Goal: Transaction & Acquisition: Purchase product/service

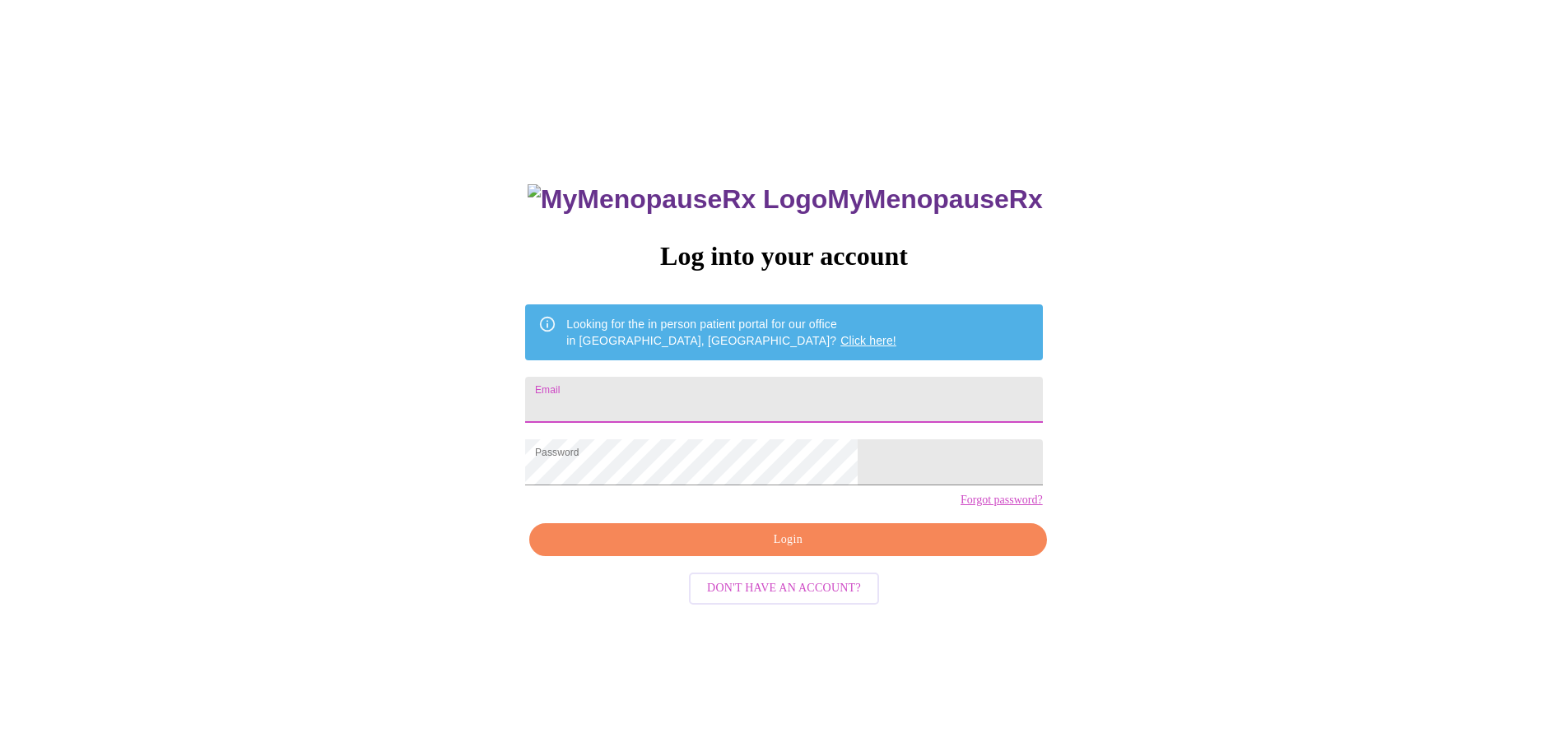
click at [631, 381] on input "Email" at bounding box center [784, 400] width 517 height 46
type input "[EMAIL_ADDRESS][DOMAIN_NAME]"
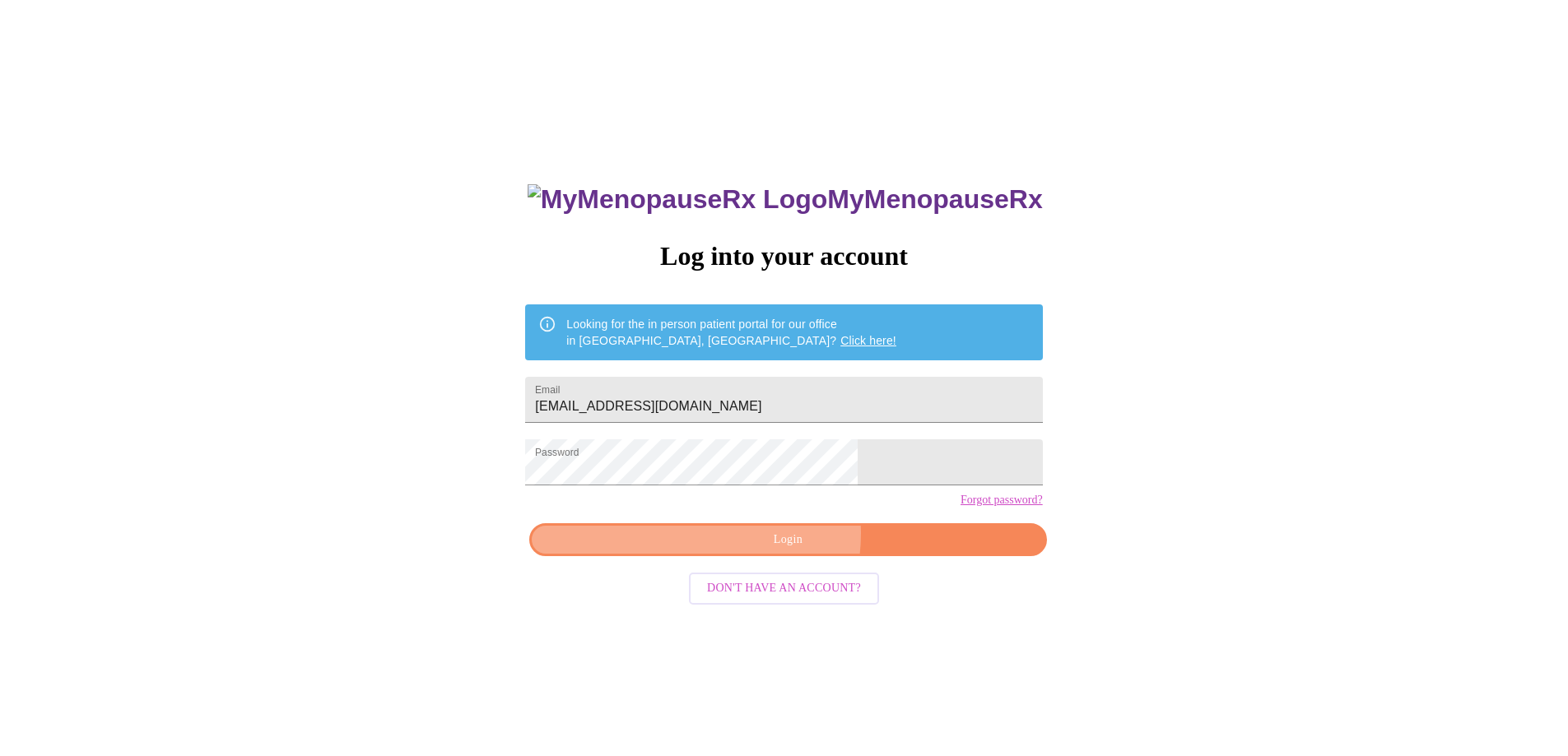
click at [766, 550] on span "Login" at bounding box center [788, 540] width 479 height 21
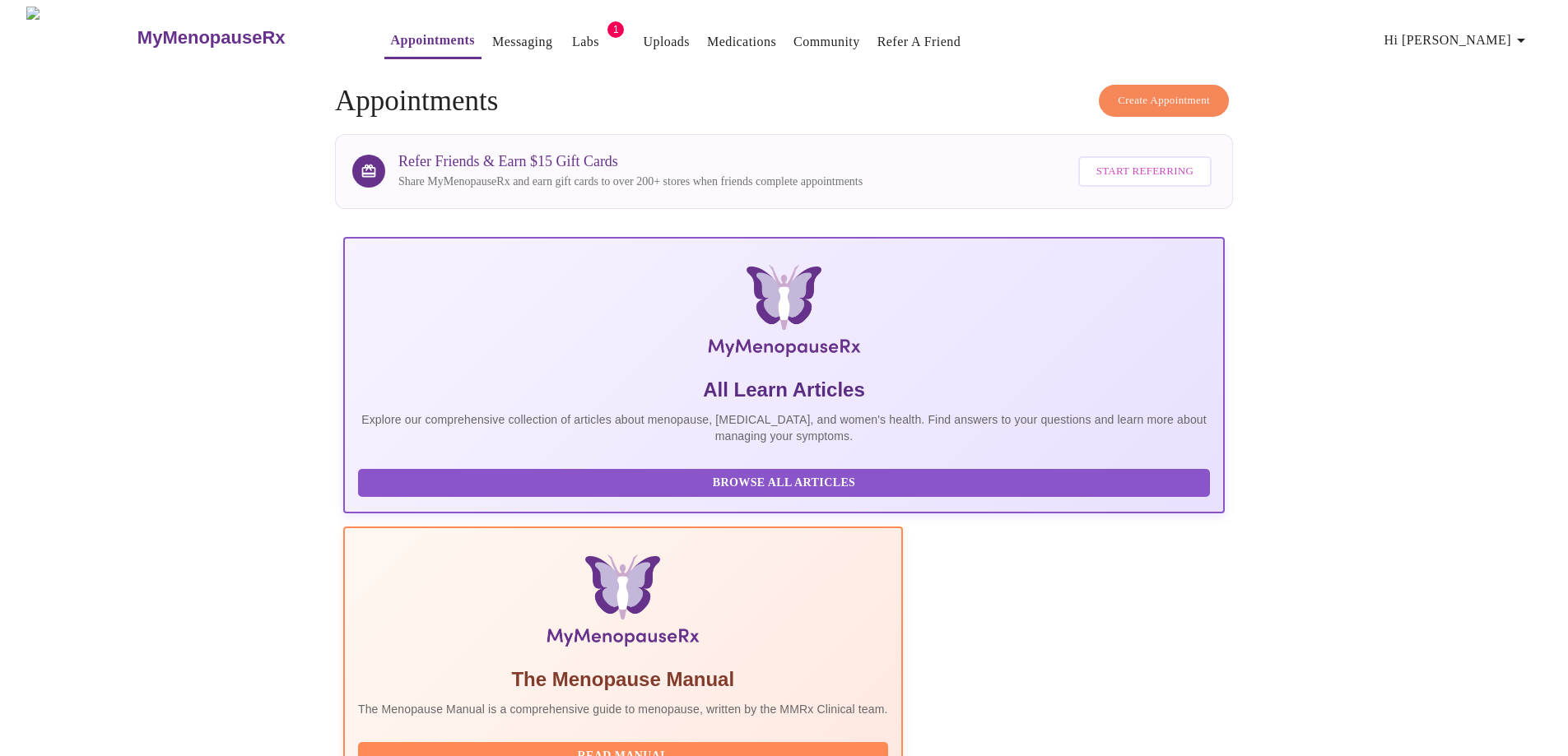
click at [1164, 91] on span "Create Appointment" at bounding box center [1164, 101] width 92 height 19
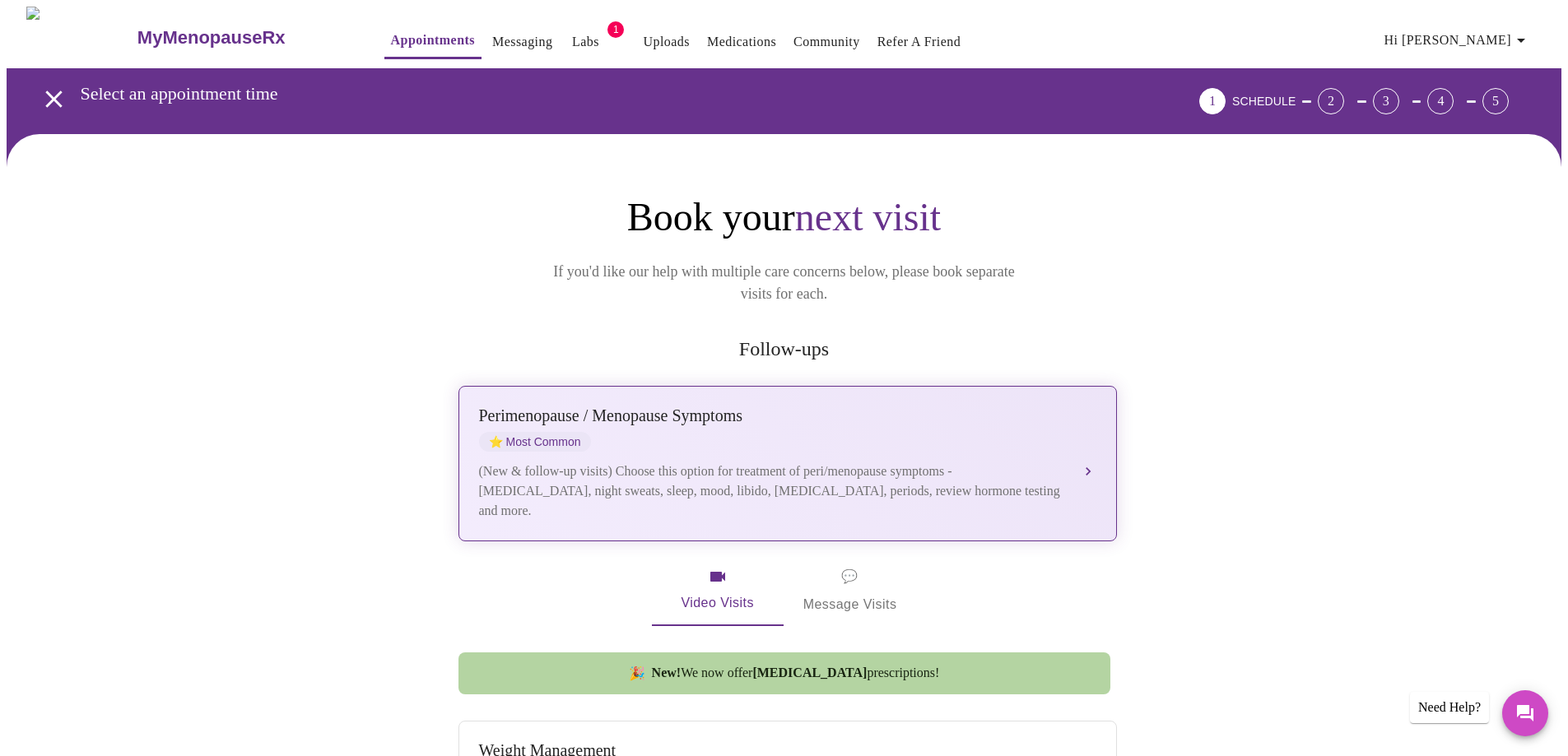
click at [874, 461] on div "(New & follow-up visits) Choose this option for treatment of peri/menopause sym…" at bounding box center [772, 490] width 584 height 59
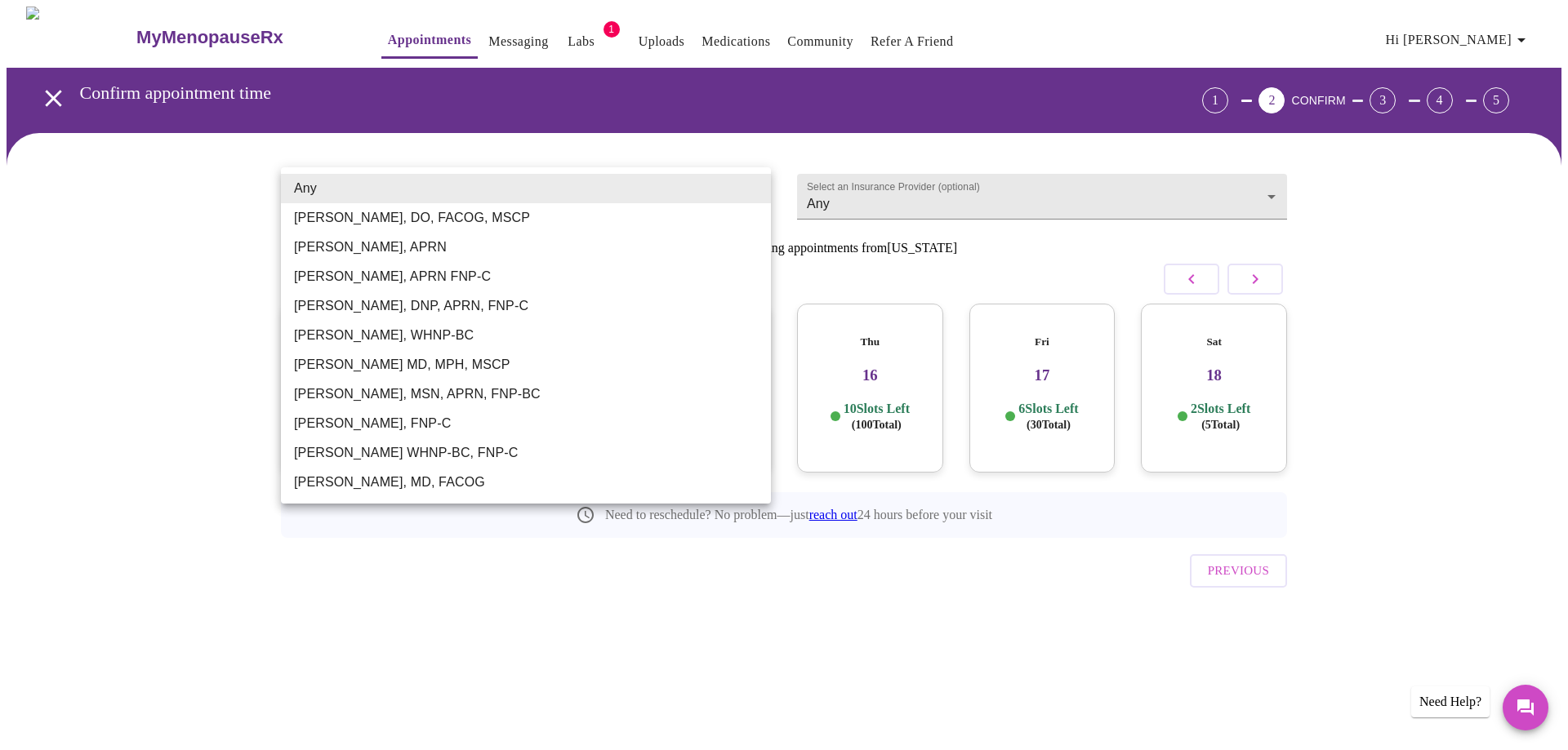
click at [754, 190] on body "MyMenopauseRx Appointments Messaging Labs 1 Uploads Medications Community Refer…" at bounding box center [784, 338] width 1554 height 663
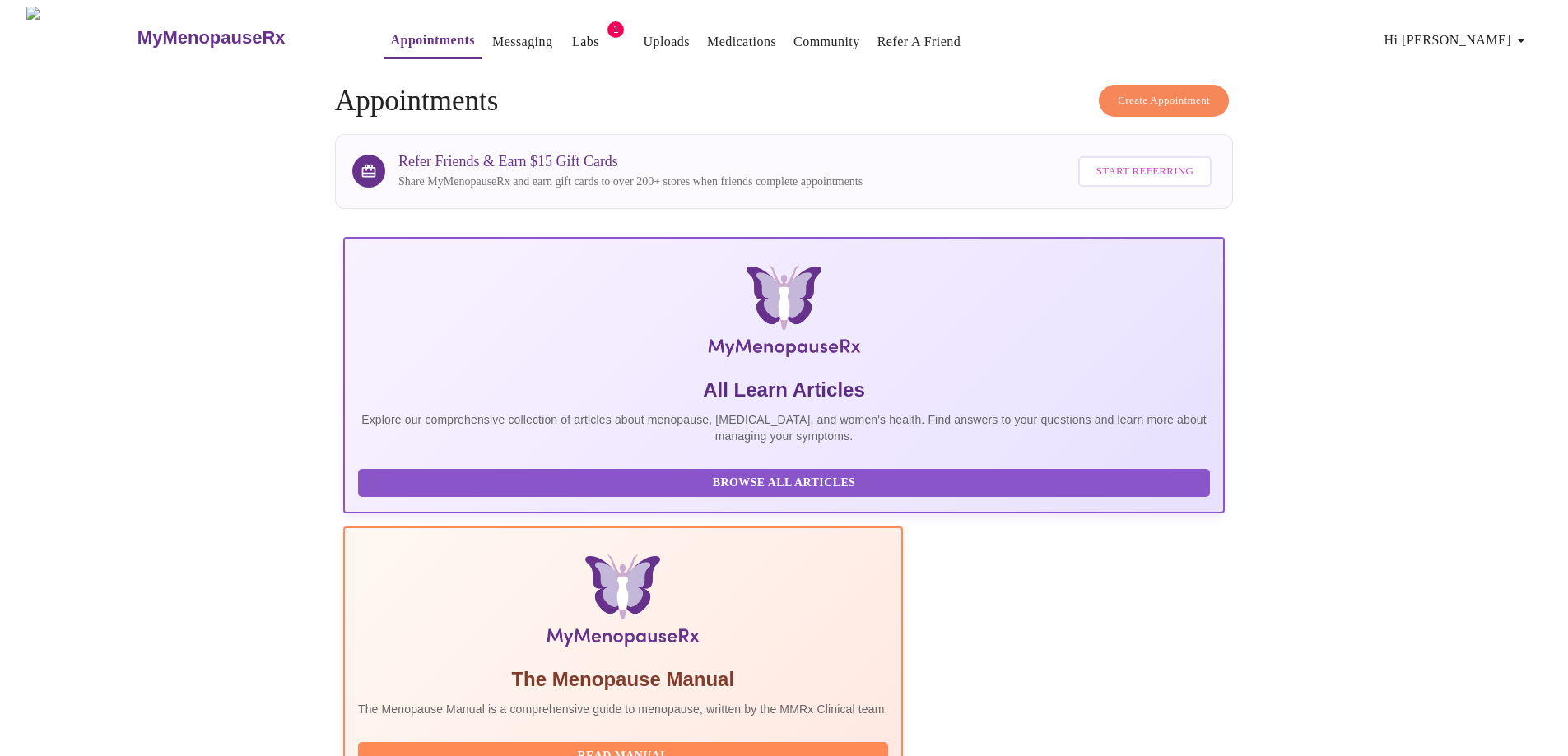
click at [1201, 91] on span "Create Appointment" at bounding box center [1164, 101] width 92 height 19
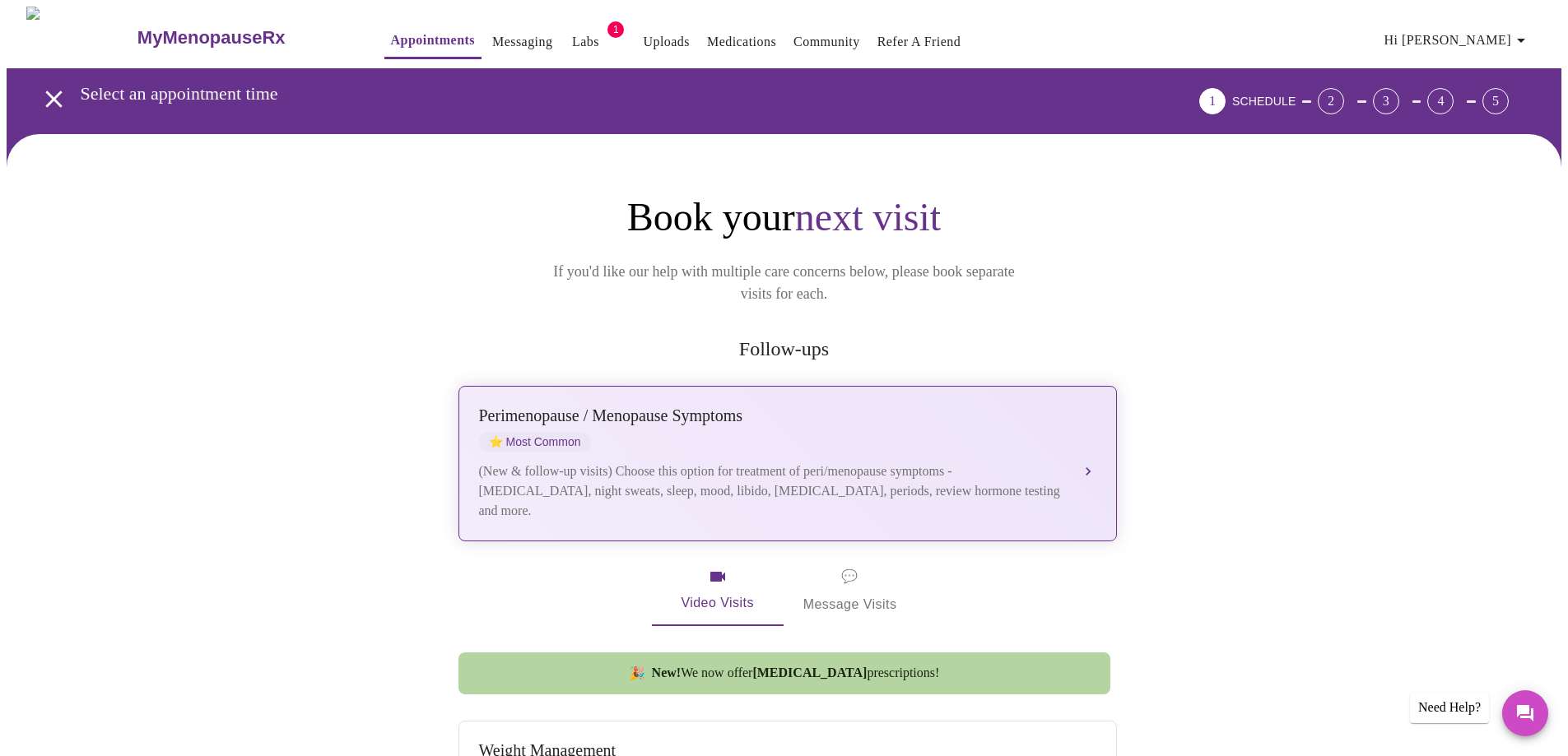
click at [765, 461] on div "(New & follow-up visits) Choose this option for treatment of peri/menopause sym…" at bounding box center [772, 490] width 584 height 59
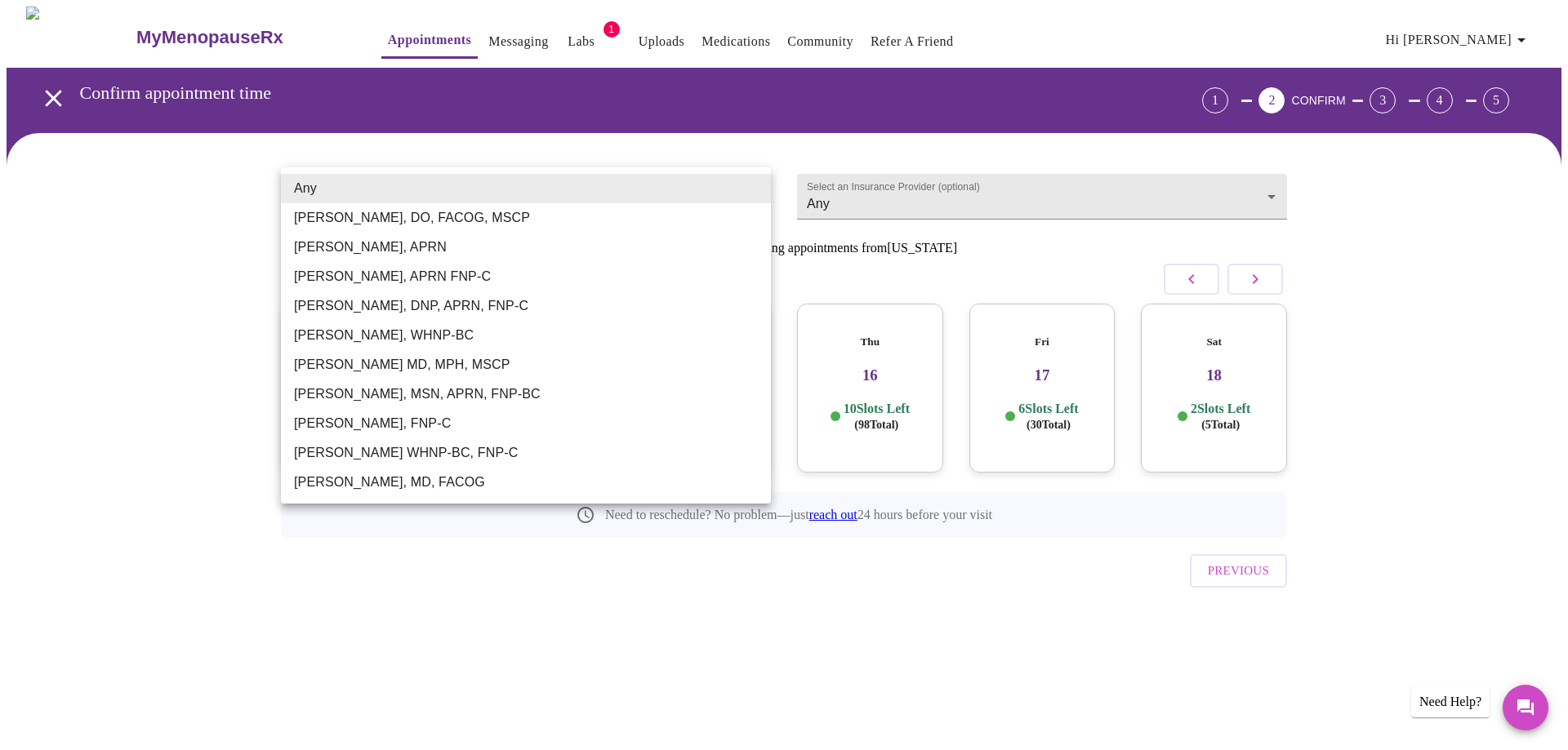
click at [755, 186] on body "MyMenopauseRx Appointments Messaging Labs 1 Uploads Medications Community Refer…" at bounding box center [784, 338] width 1554 height 663
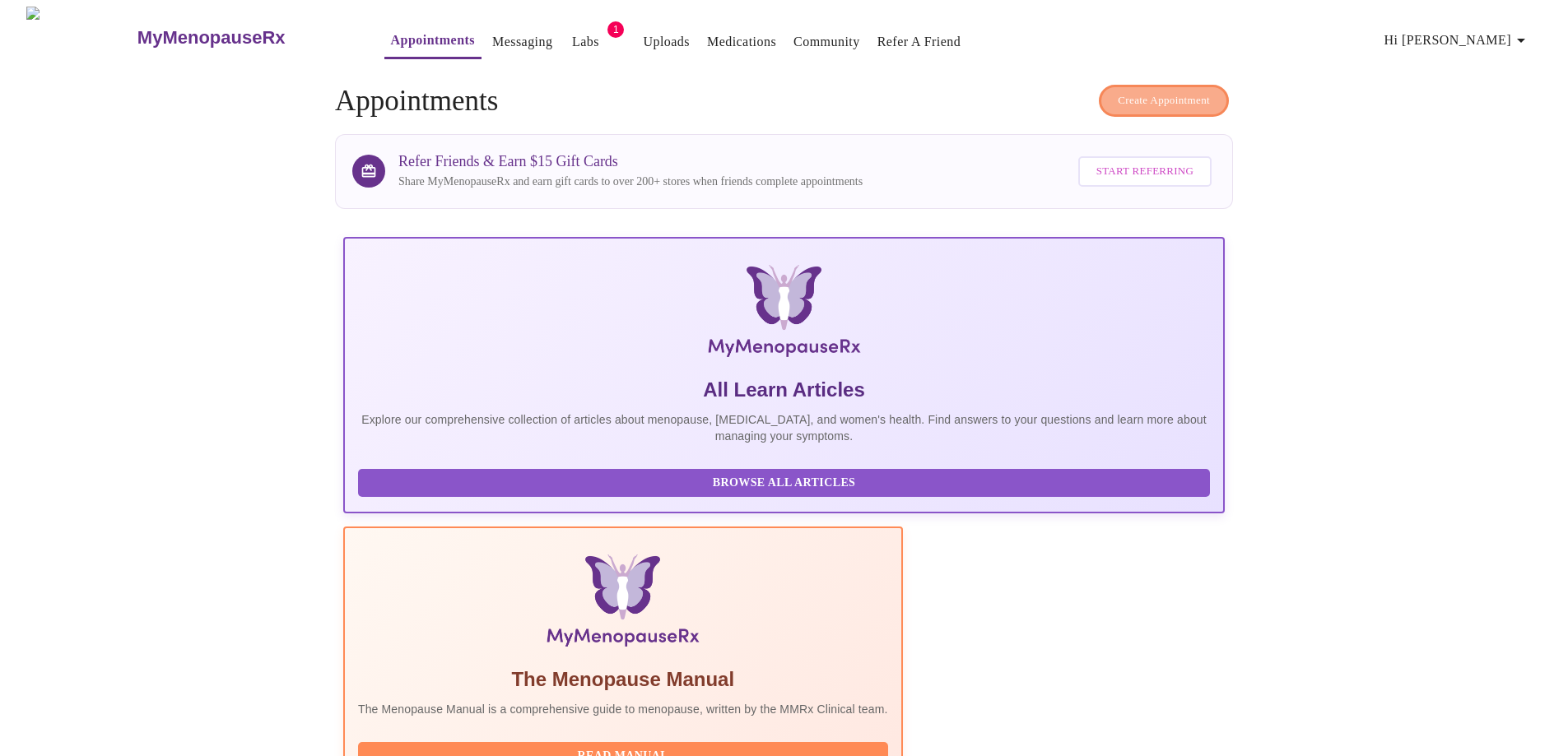
click at [1199, 97] on span "Create Appointment" at bounding box center [1164, 101] width 92 height 19
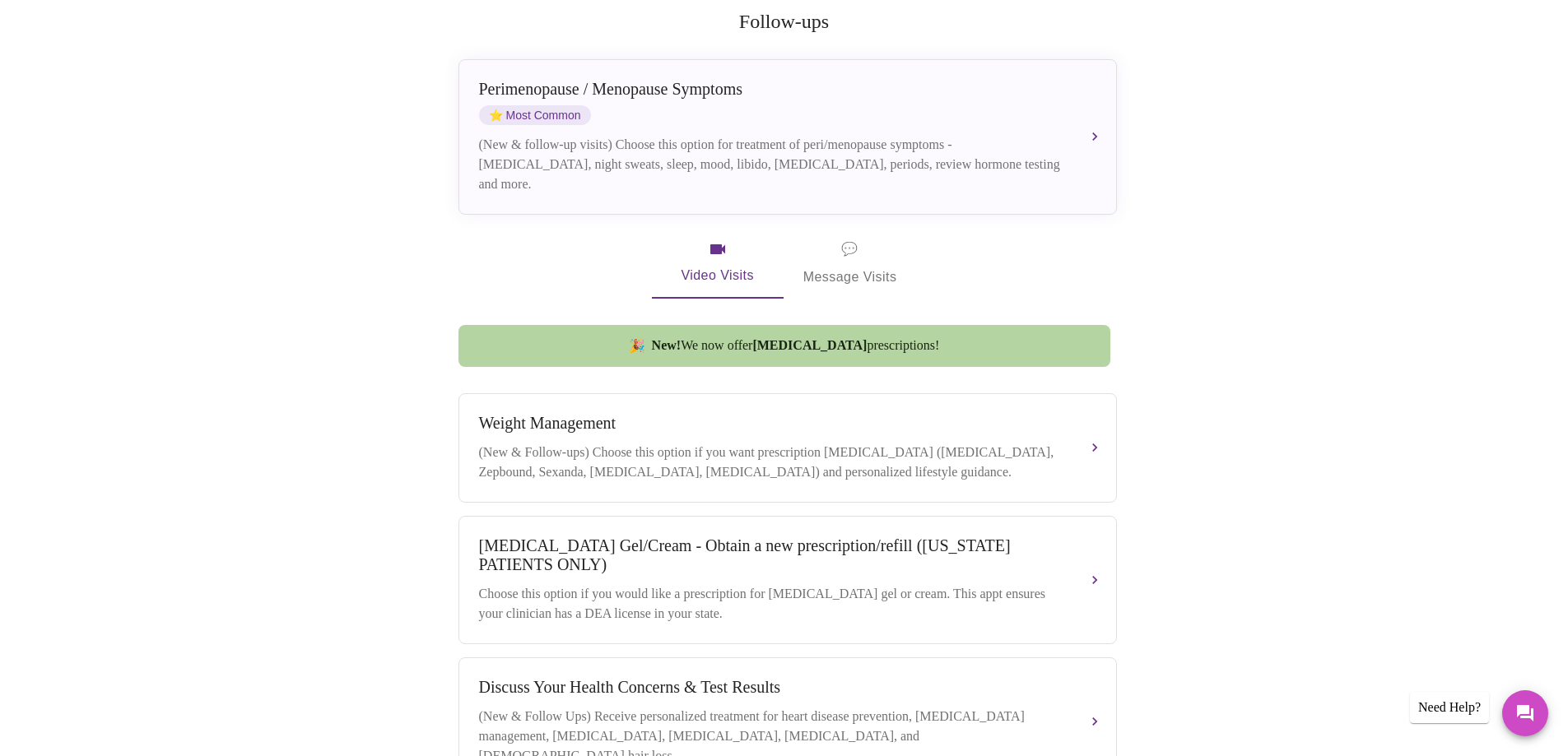
scroll to position [329, 0]
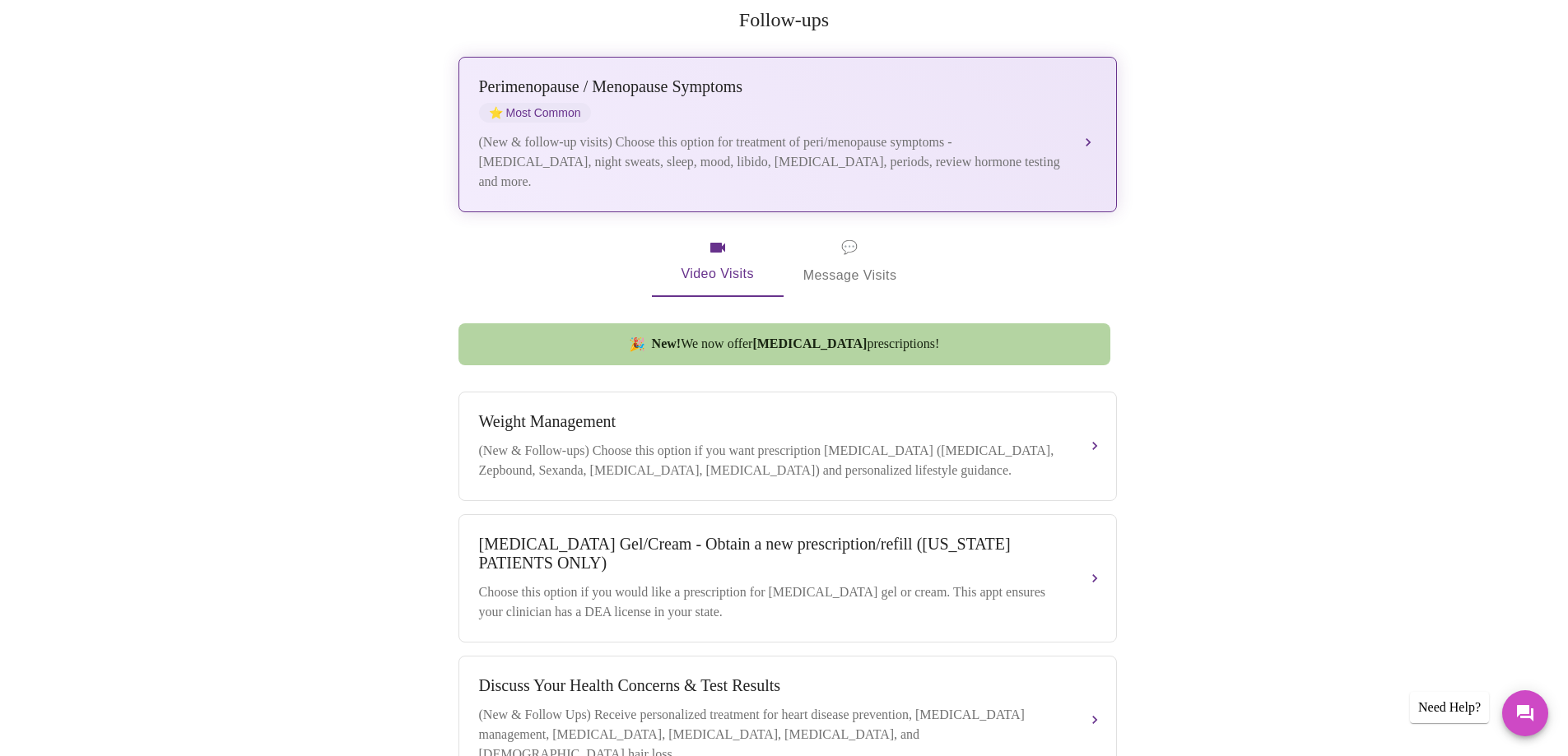
click at [802, 132] on div "(New & follow-up visits) Choose this option for treatment of peri/menopause sym…" at bounding box center [772, 161] width 584 height 59
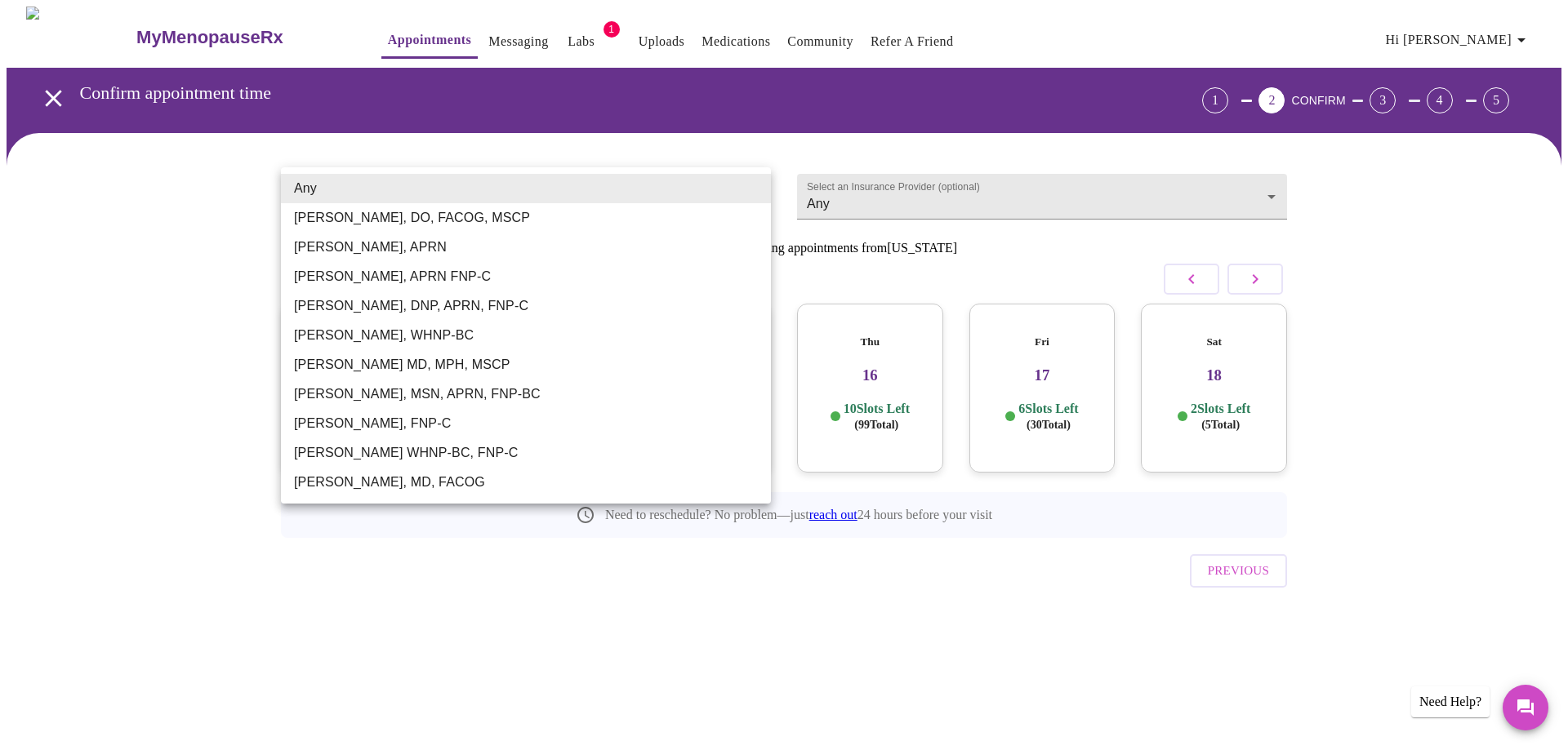
click at [752, 188] on body "MyMenopauseRx Appointments Messaging Labs 1 Uploads Medications Community Refer…" at bounding box center [784, 338] width 1554 height 663
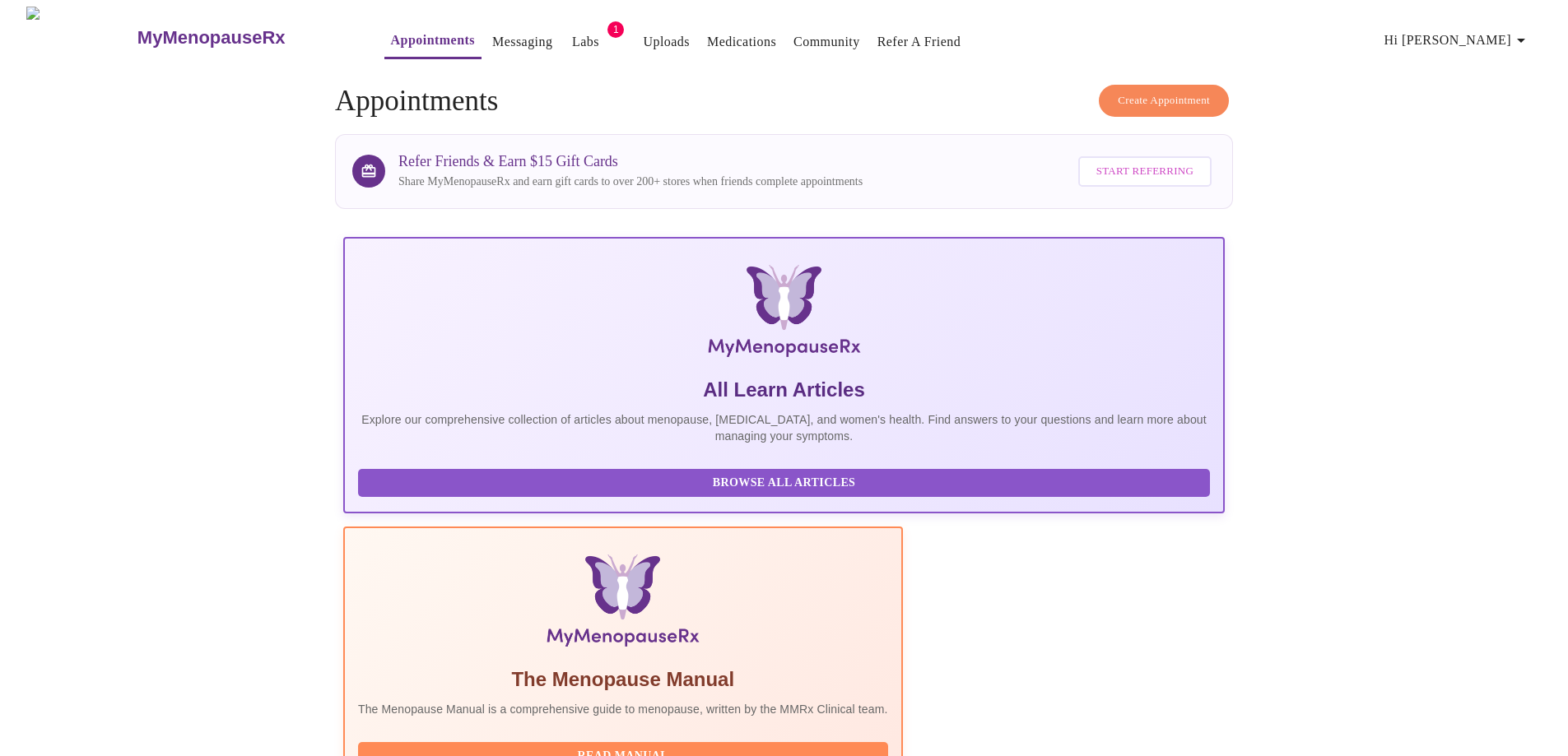
click at [1148, 94] on span "Create Appointment" at bounding box center [1164, 101] width 92 height 19
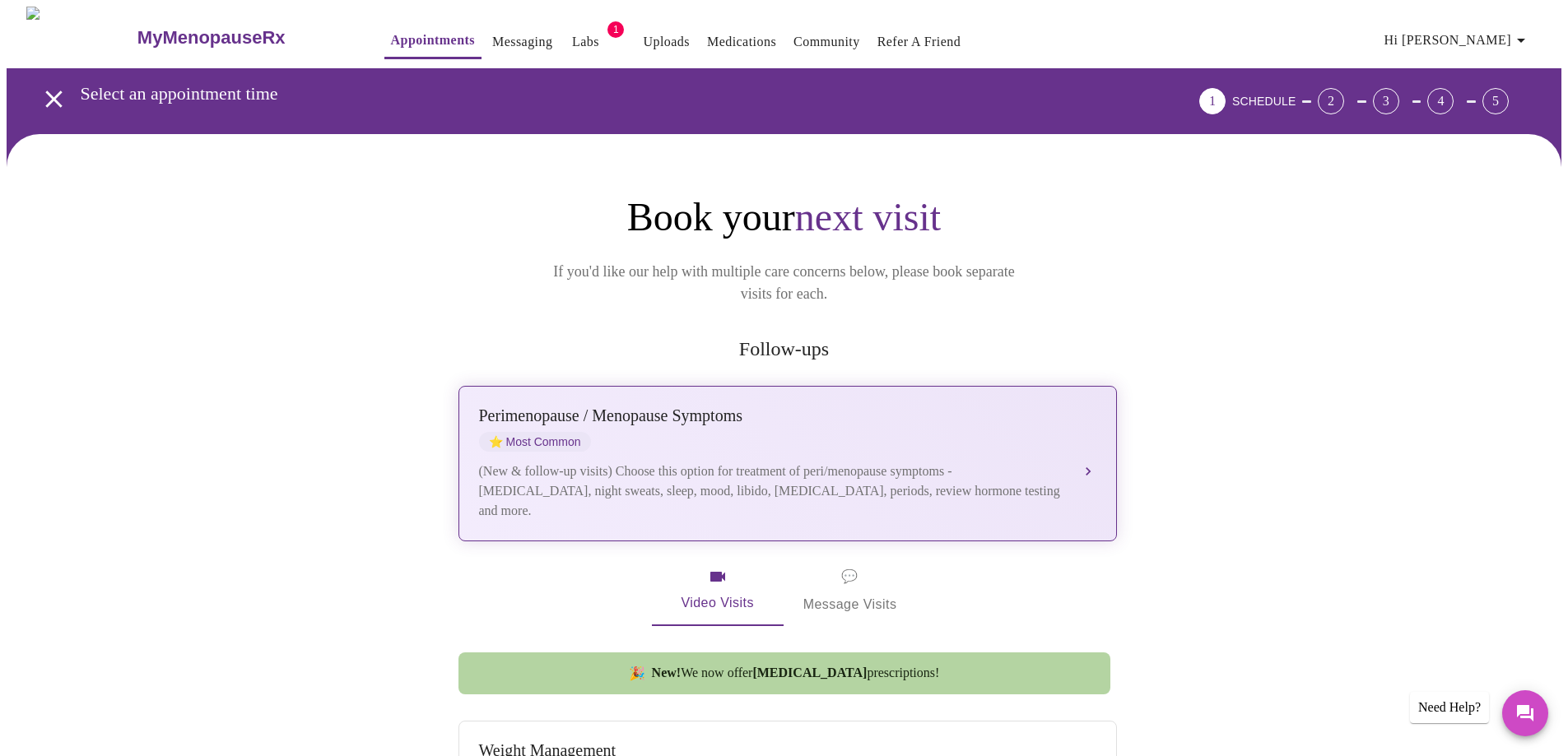
click at [925, 461] on div "(New & follow-up visits) Choose this option for treatment of peri/menopause sym…" at bounding box center [772, 490] width 584 height 59
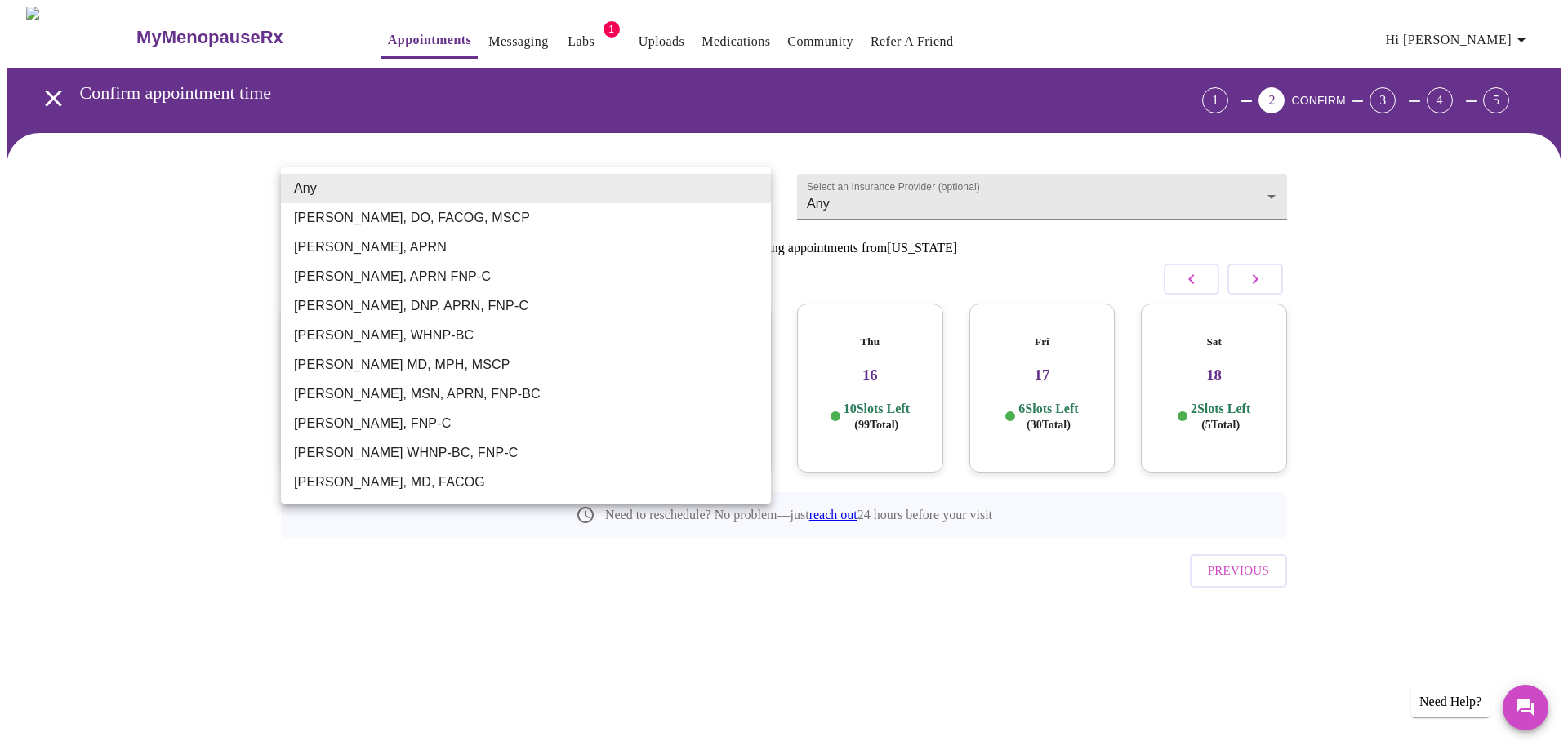
click at [755, 190] on body "MyMenopauseRx Appointments Messaging Labs 1 Uploads Medications Community Refer…" at bounding box center [784, 338] width 1554 height 663
click at [509, 395] on li "[PERSON_NAME], MSN, APRN, FNP-BC" at bounding box center [525, 394] width 490 height 30
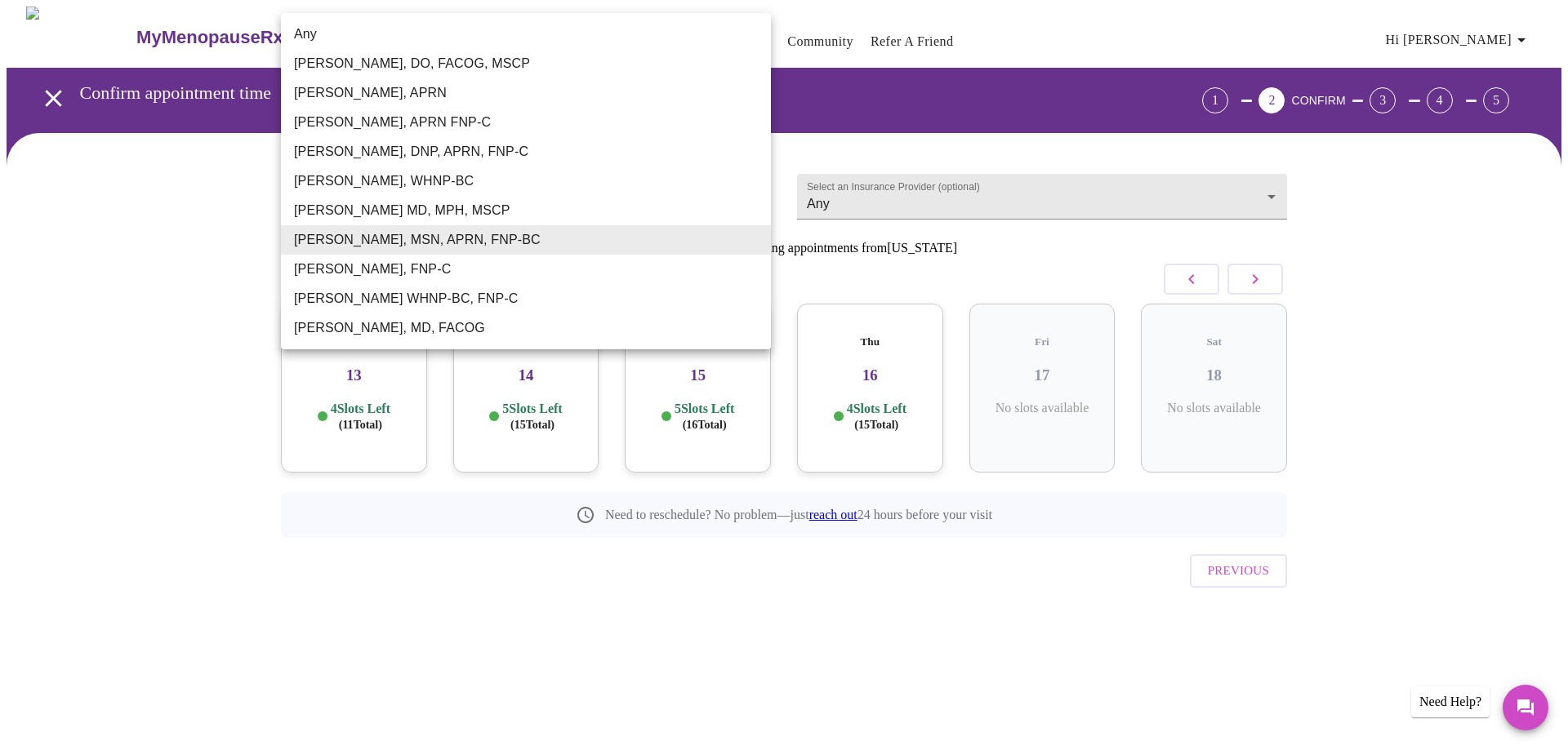
click at [754, 186] on body "MyMenopauseRx Appointments Messaging Labs 1 Uploads Medications Community Refer…" at bounding box center [784, 338] width 1554 height 663
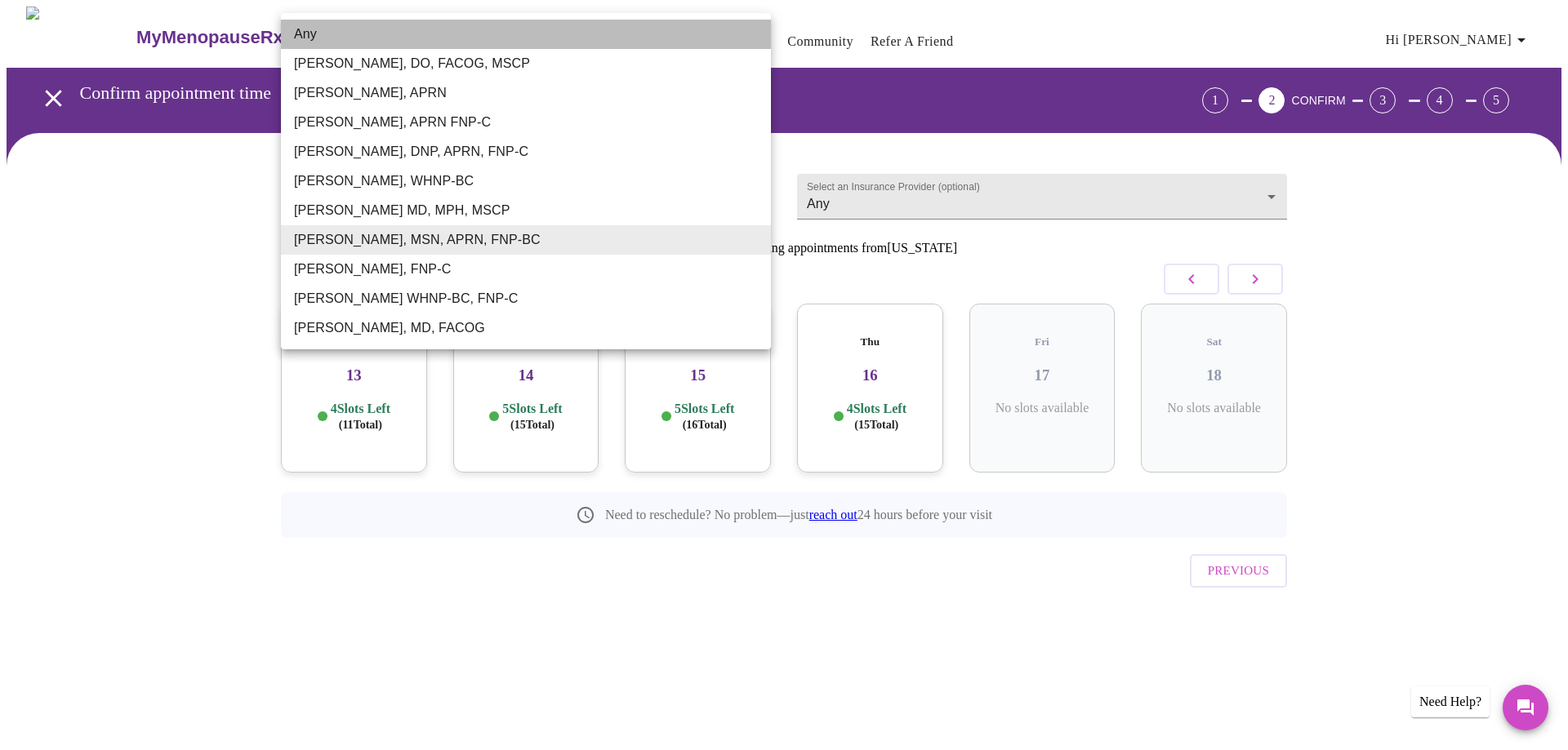
click at [348, 28] on li "Any" at bounding box center [525, 34] width 490 height 30
type input "Any"
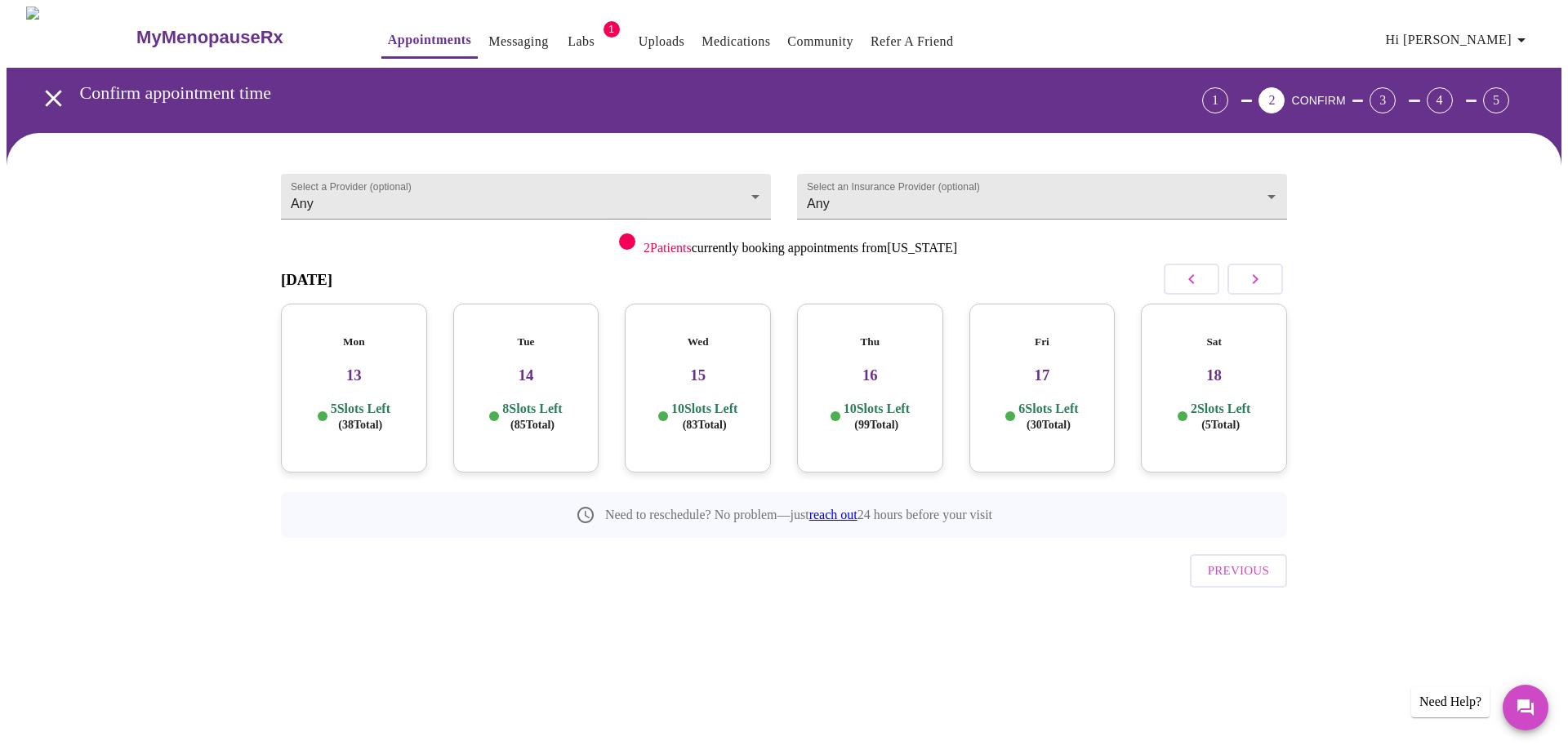
click at [1045, 367] on h3 "17" at bounding box center [1043, 375] width 120 height 18
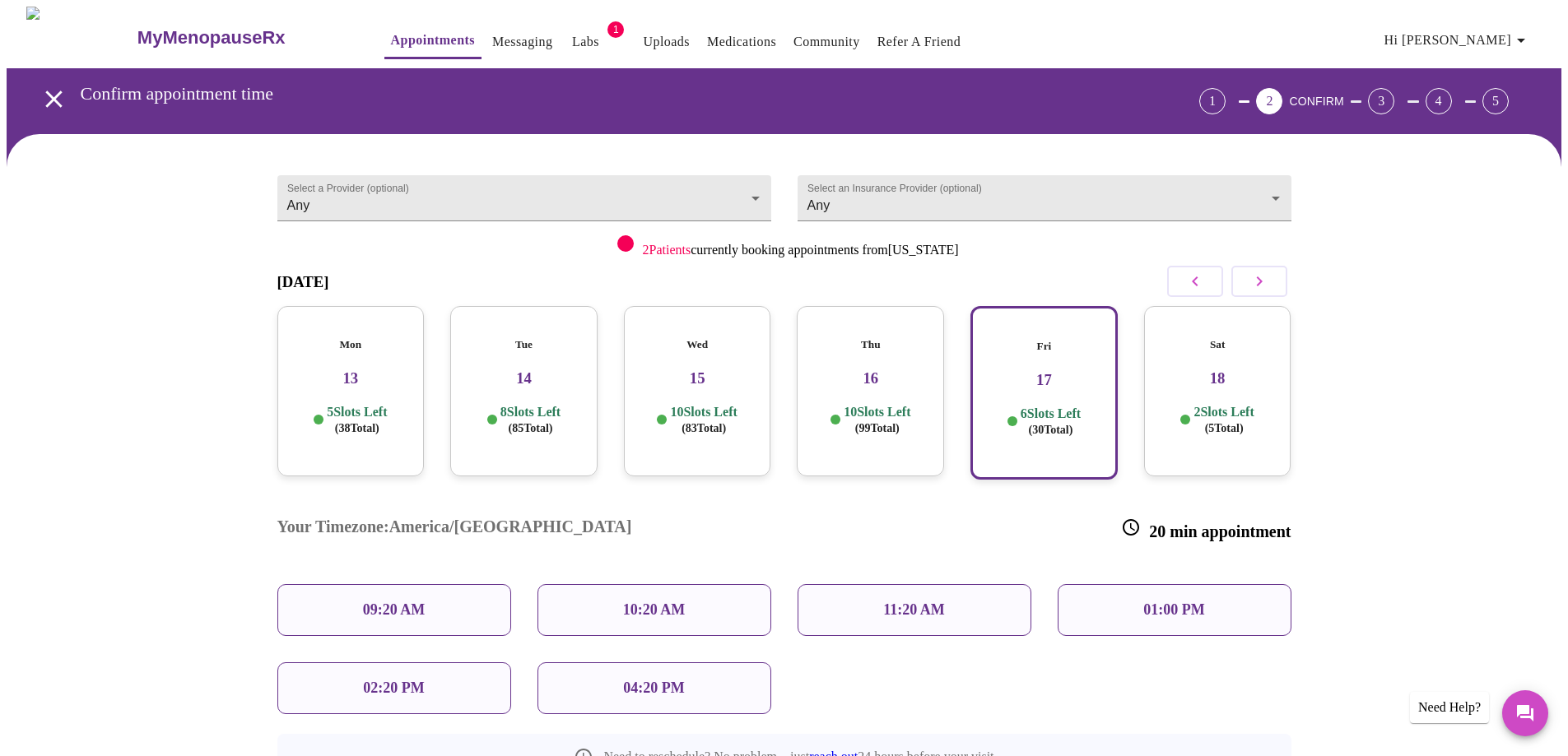
click at [645, 680] on p "04:20 PM" at bounding box center [653, 689] width 61 height 17
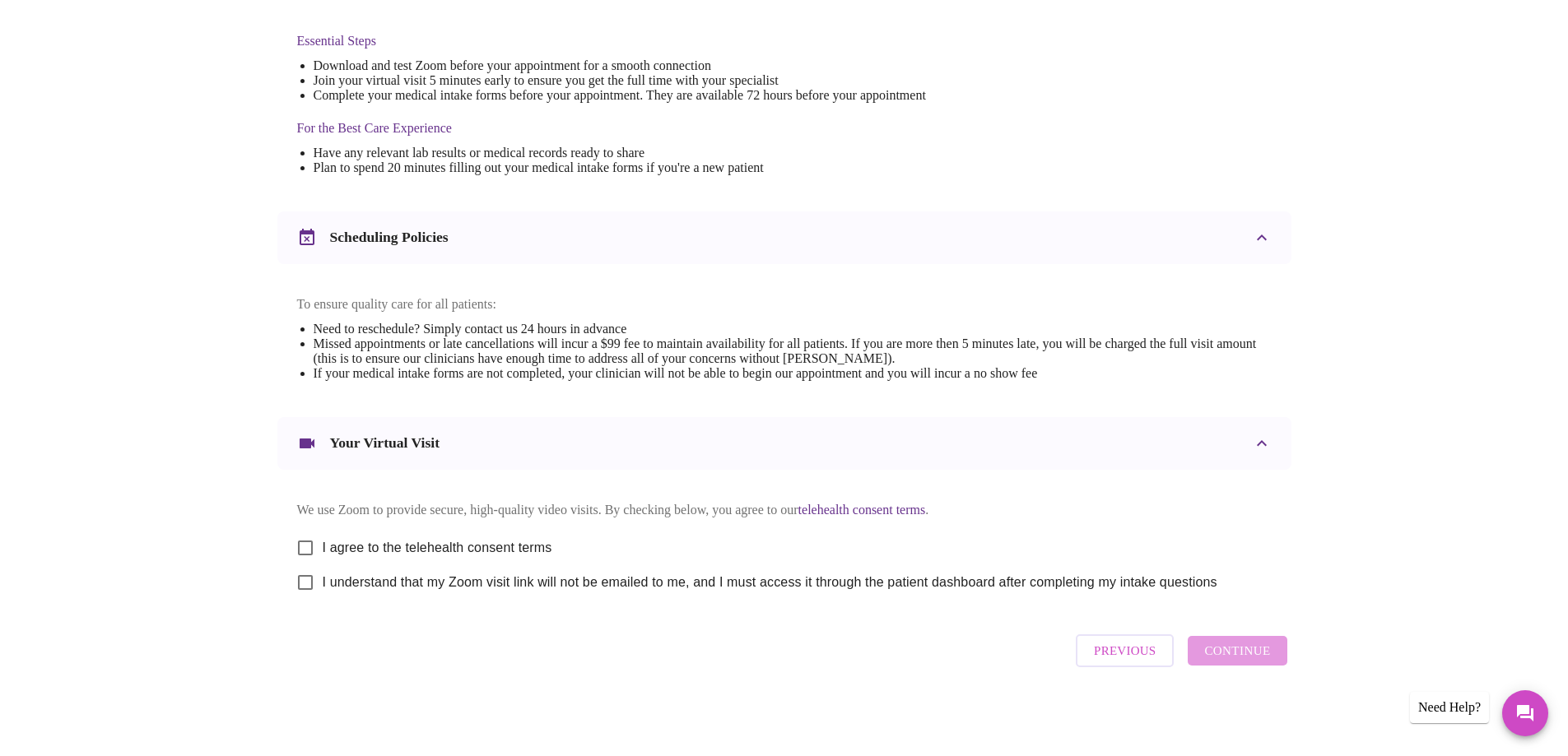
scroll to position [437, 0]
click at [305, 539] on input "I agree to the telehealth consent terms" at bounding box center [305, 548] width 34 height 34
checkbox input "true"
click at [304, 588] on input "I understand that my Zoom visit link will not be emailed to me, and I must acce…" at bounding box center [305, 583] width 34 height 34
checkbox input "true"
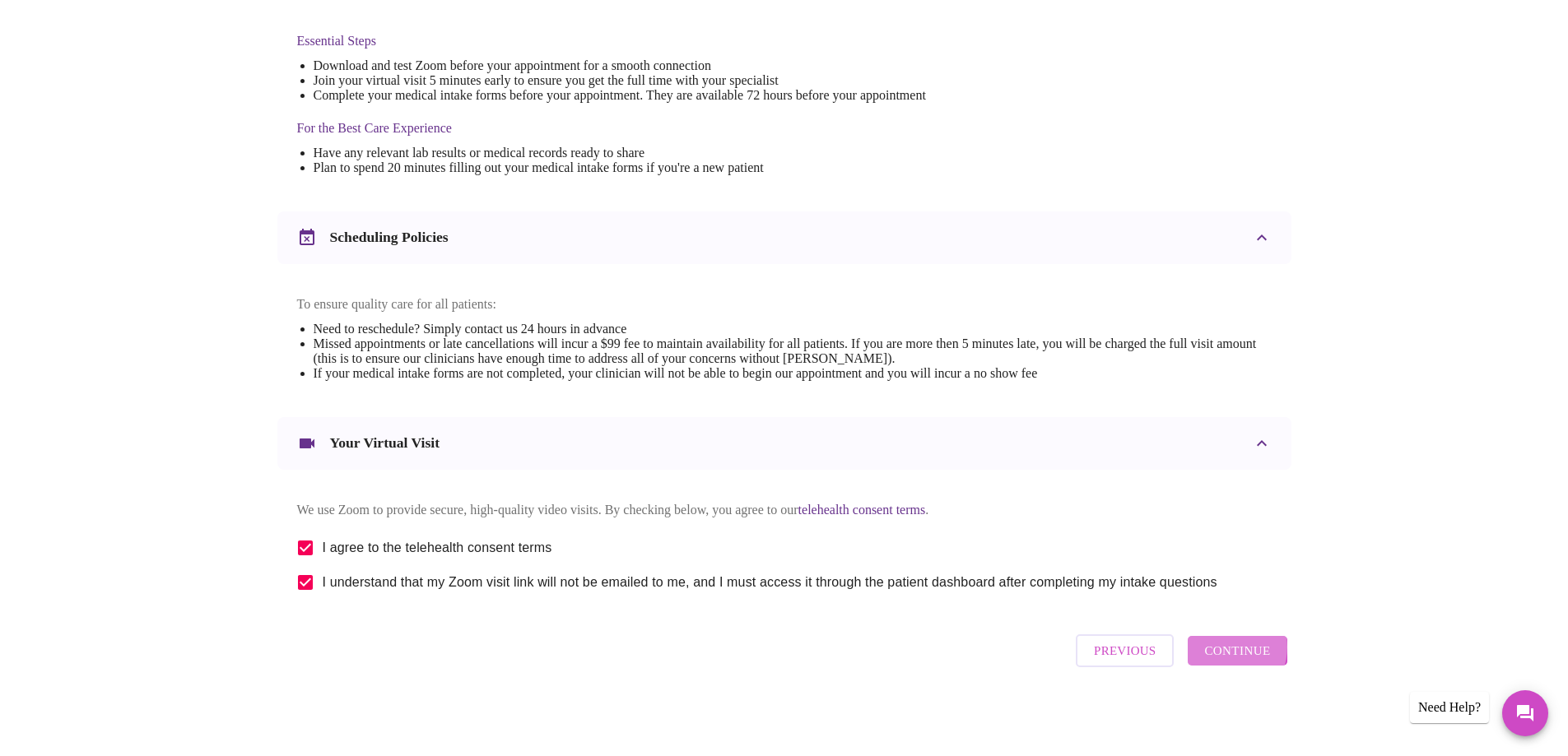
click at [1226, 653] on span "Continue" at bounding box center [1236, 650] width 66 height 21
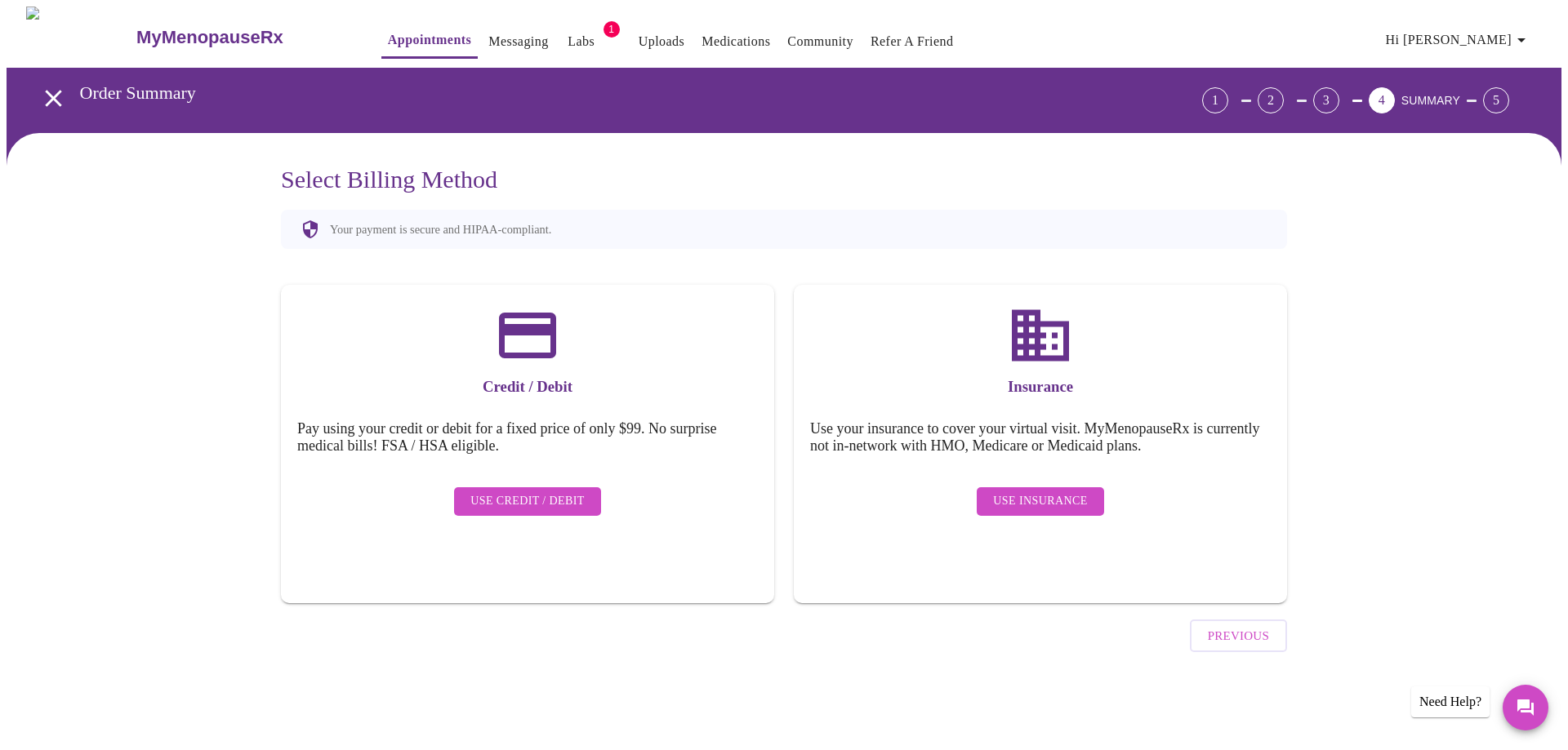
click at [1050, 494] on span "Use Insurance" at bounding box center [1039, 502] width 94 height 20
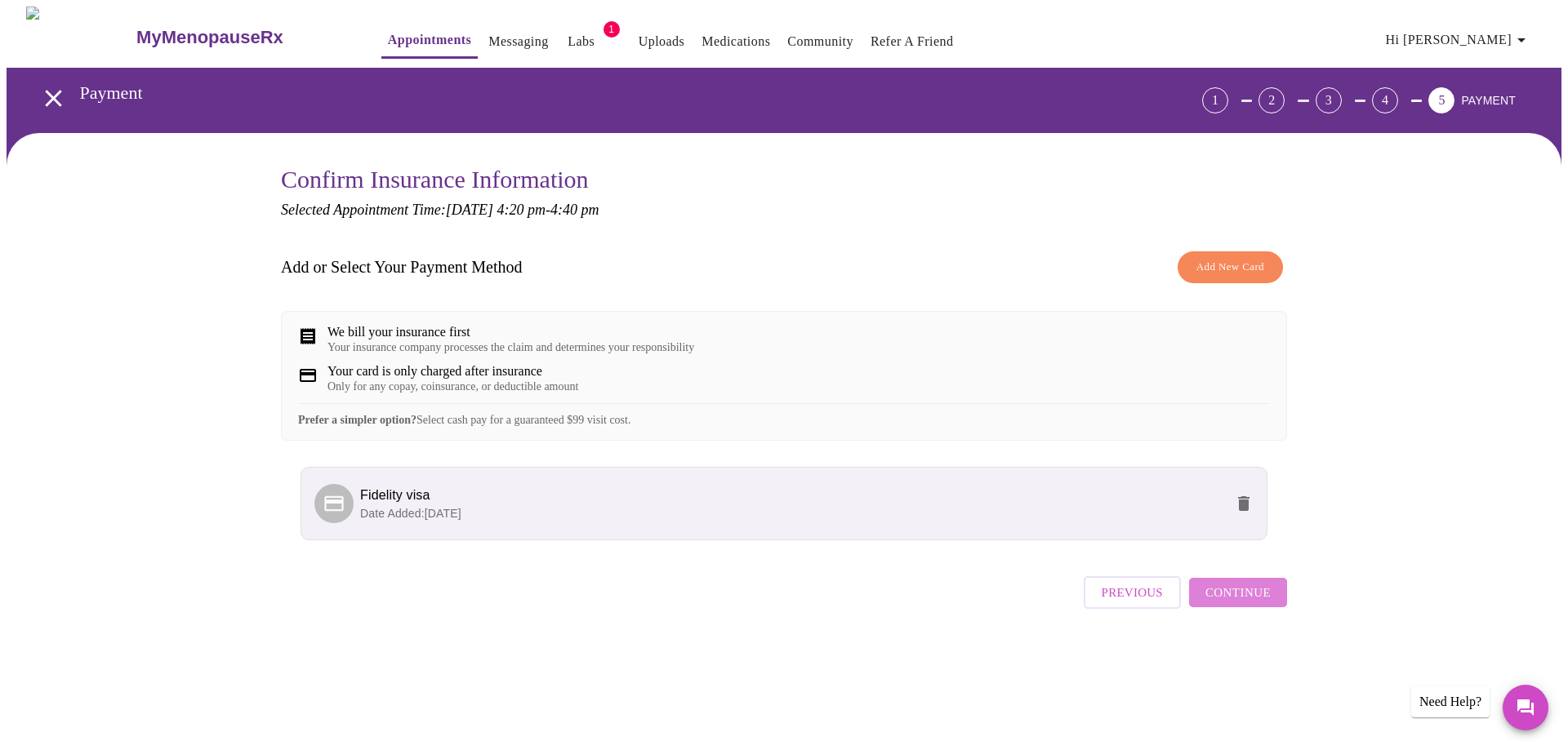
click at [1259, 600] on button "Continue" at bounding box center [1238, 592] width 98 height 30
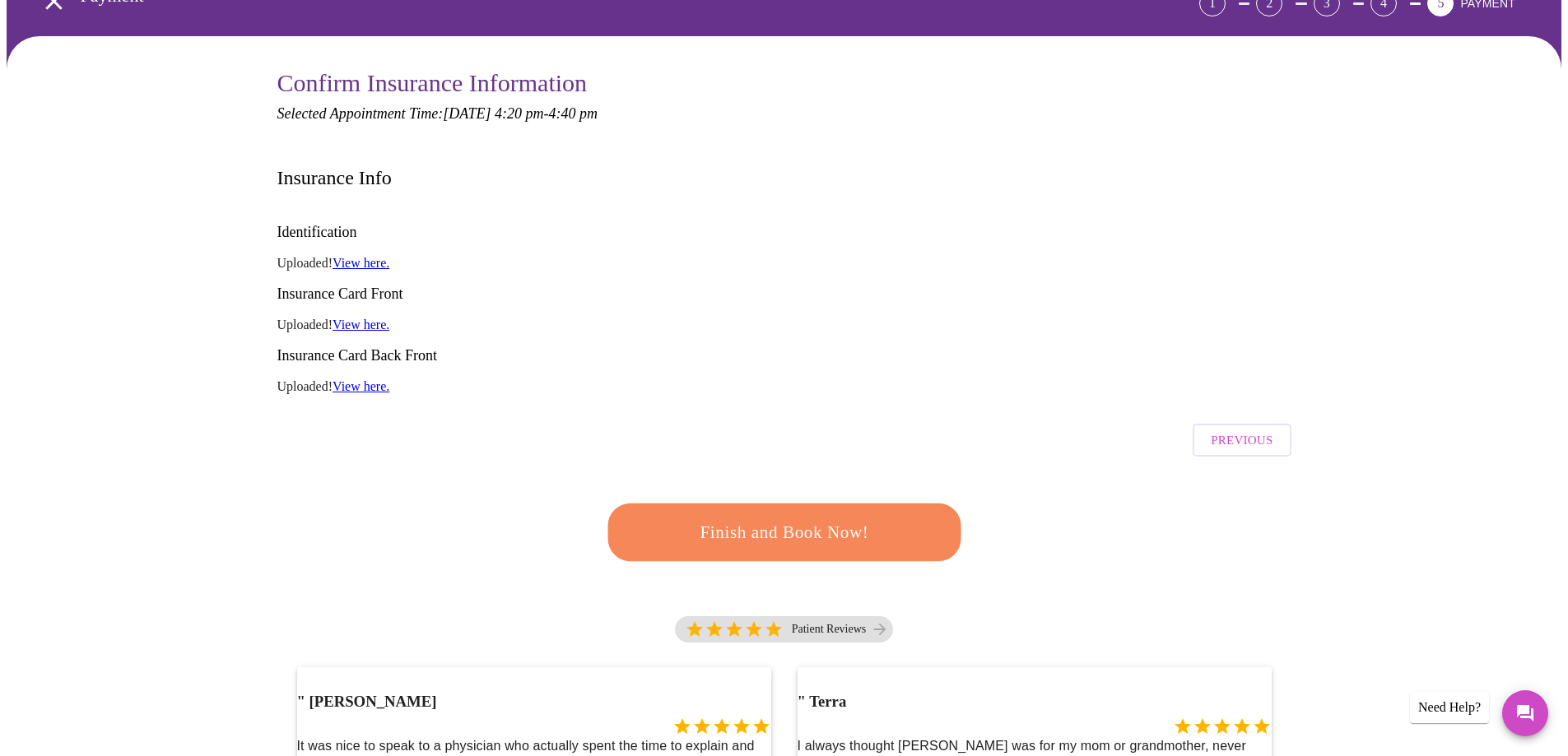
scroll to position [82, 0]
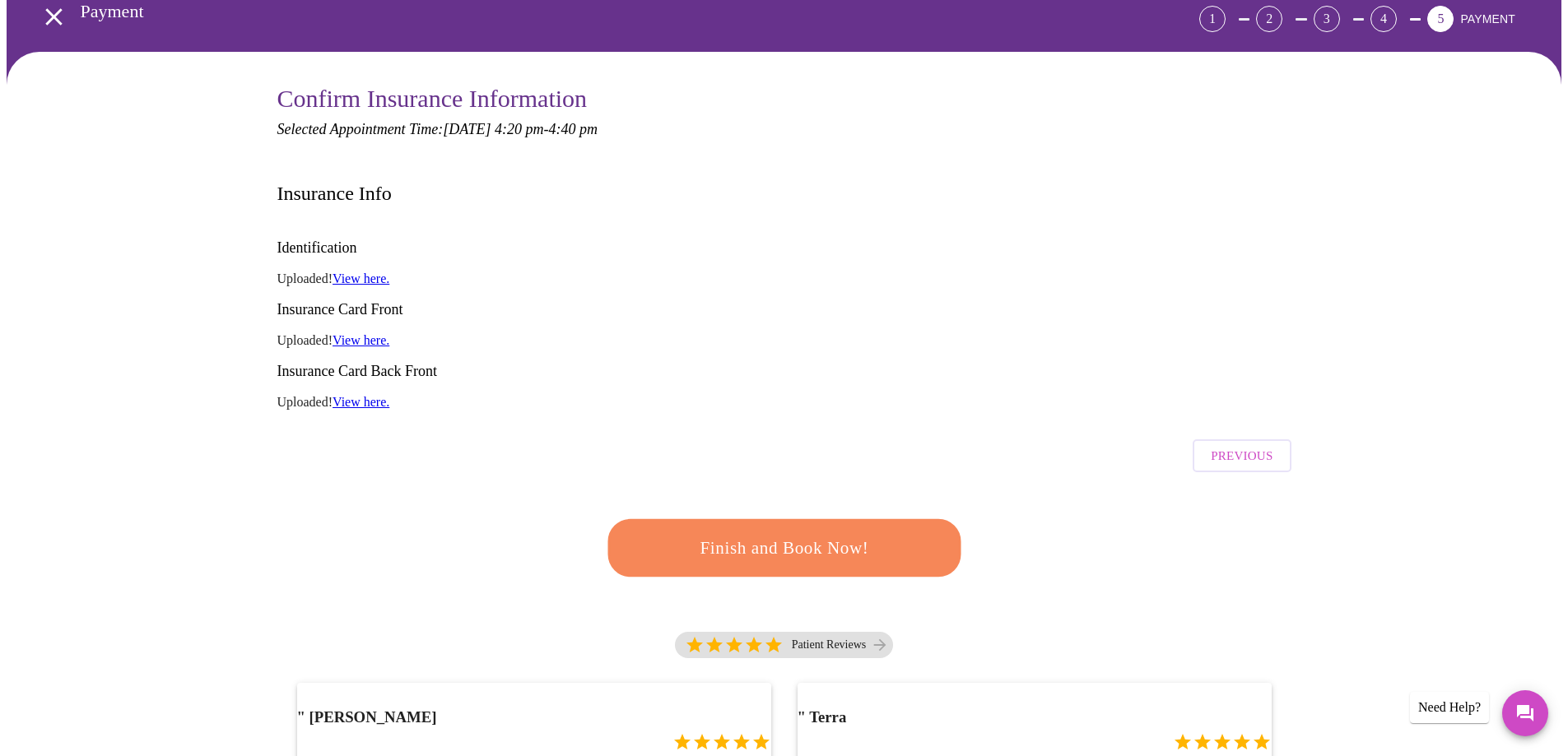
click at [743, 532] on span "Finish and Book Now!" at bounding box center [784, 548] width 312 height 32
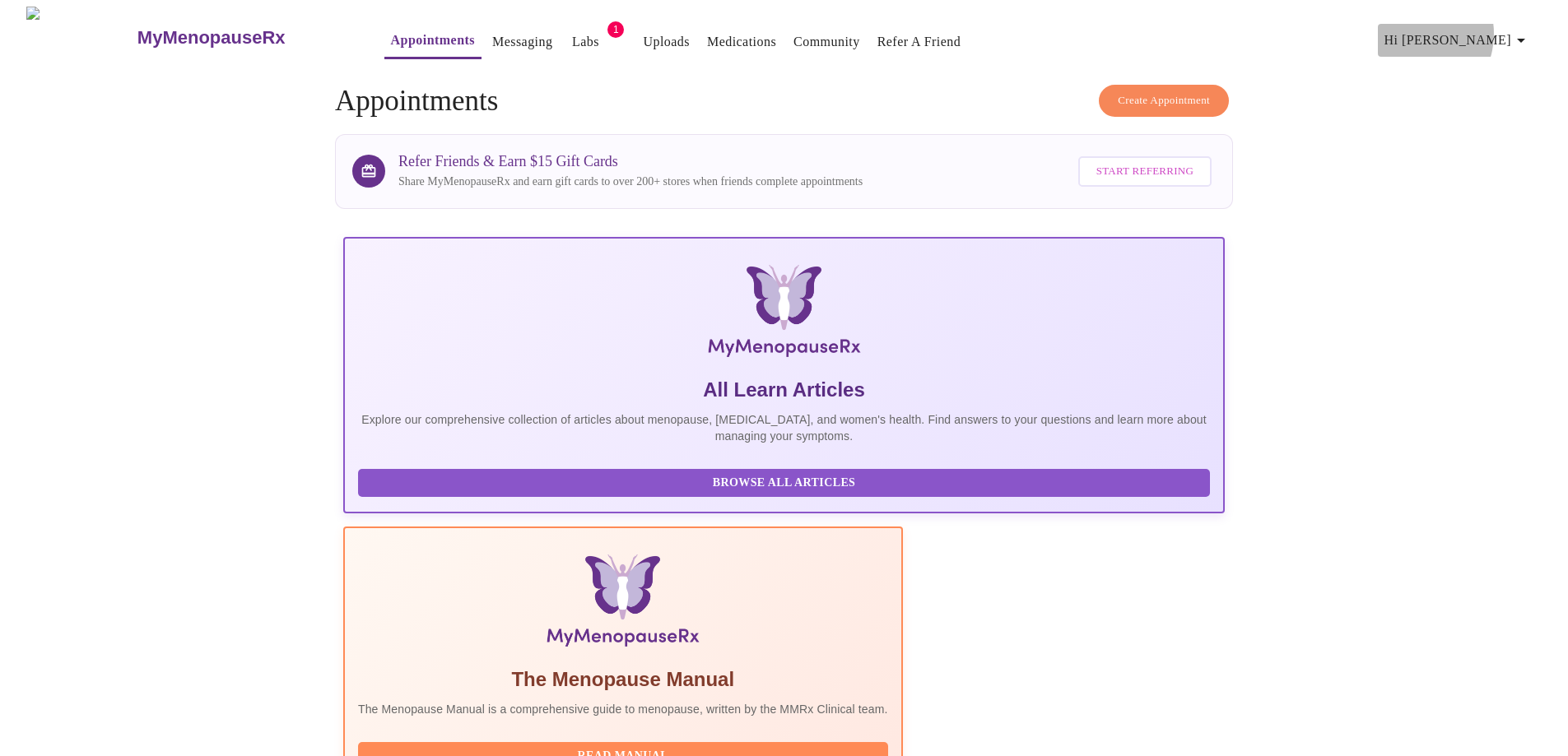
click at [1465, 29] on span "Hi [PERSON_NAME]" at bounding box center [1457, 40] width 146 height 23
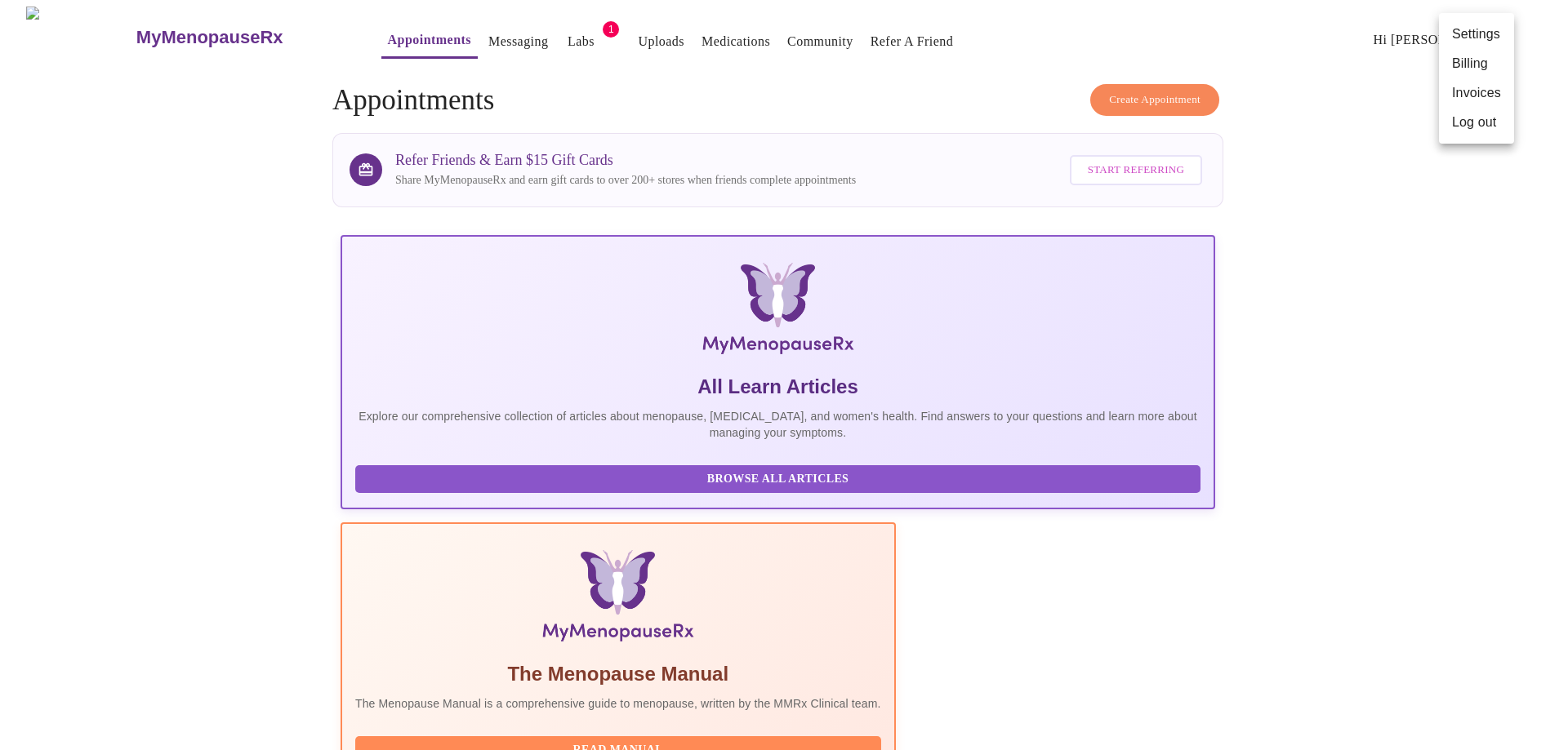
click at [1472, 99] on li "Invoices" at bounding box center [1476, 92] width 75 height 30
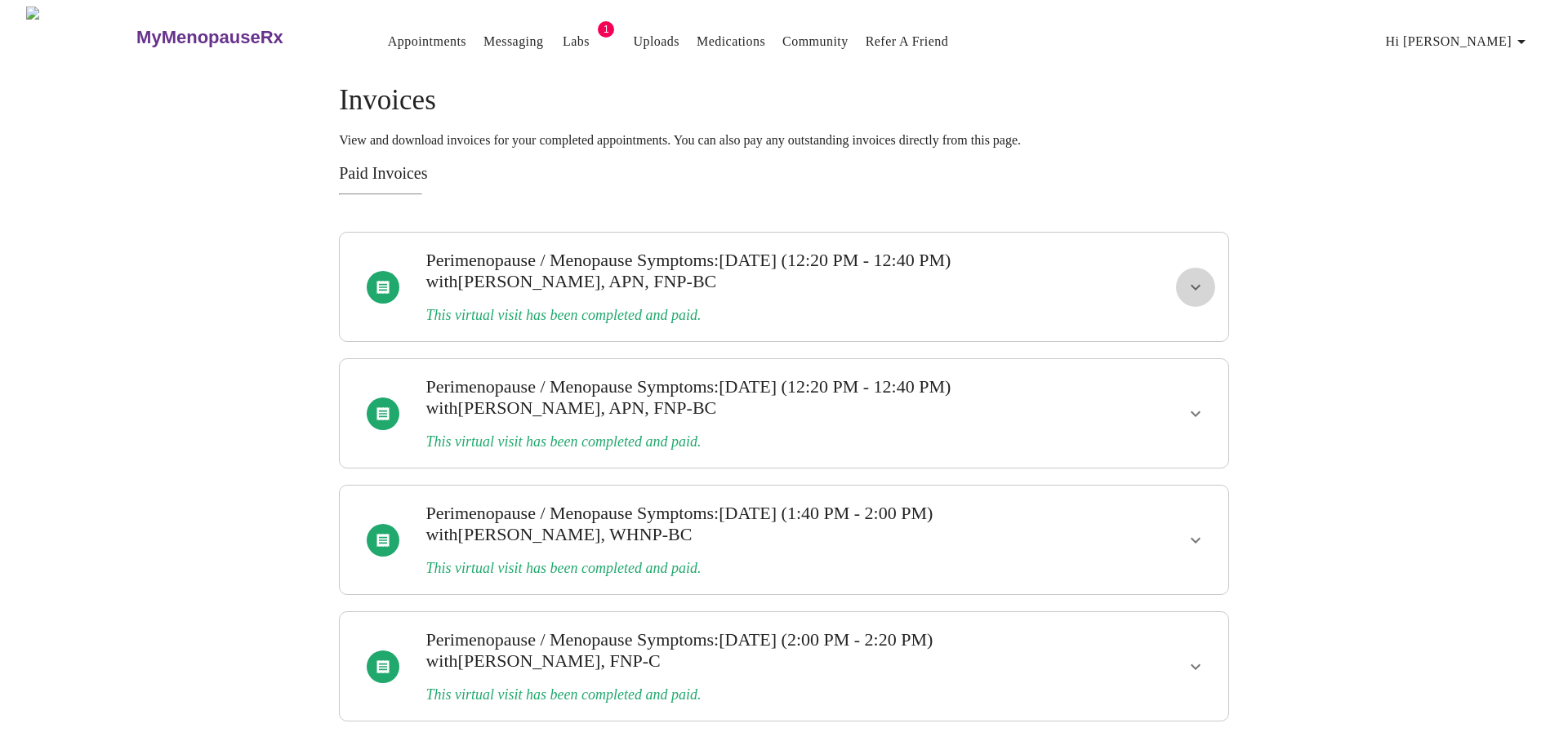
click at [1201, 278] on icon "show more" at bounding box center [1195, 287] width 19 height 19
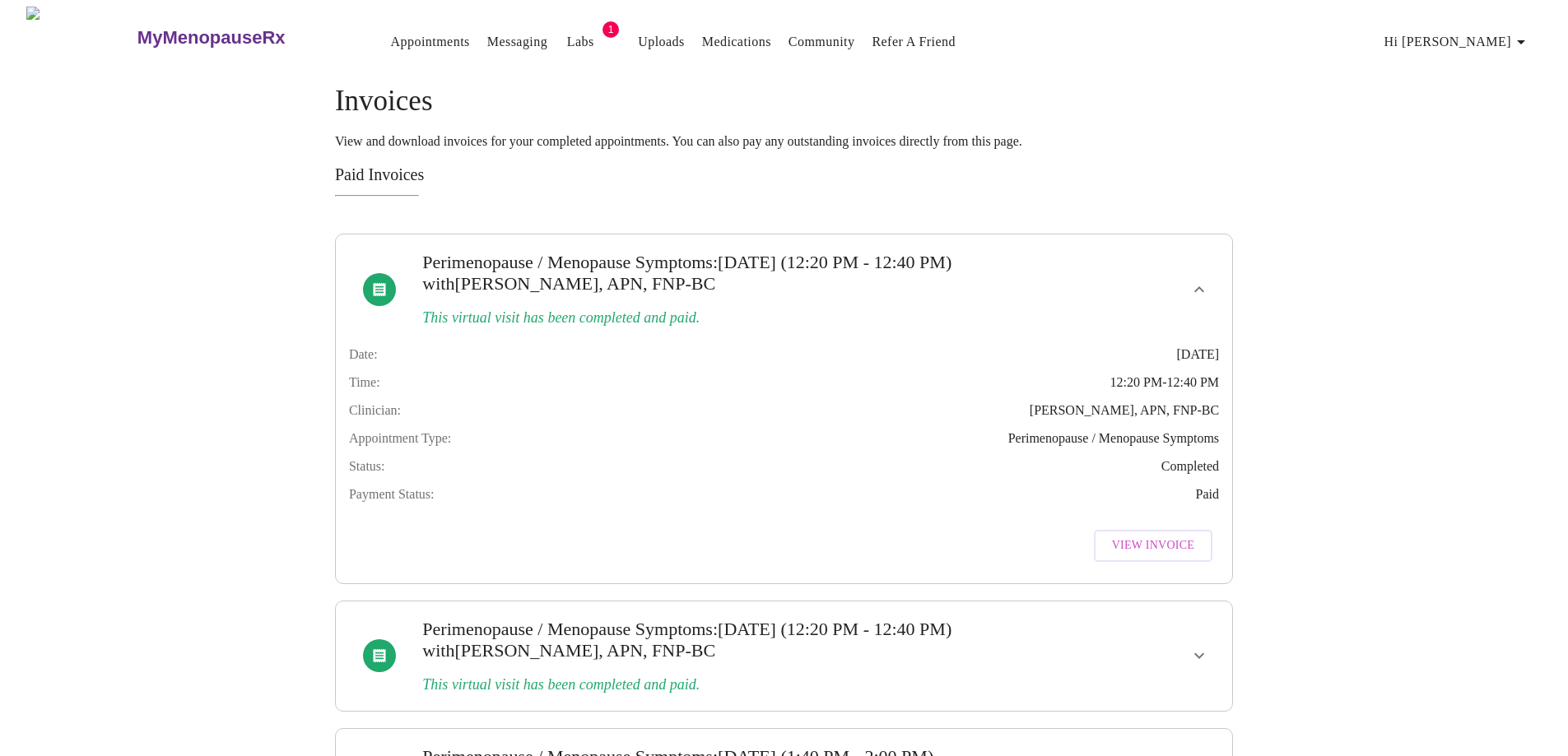
click at [567, 34] on link "Labs" at bounding box center [581, 42] width 27 height 23
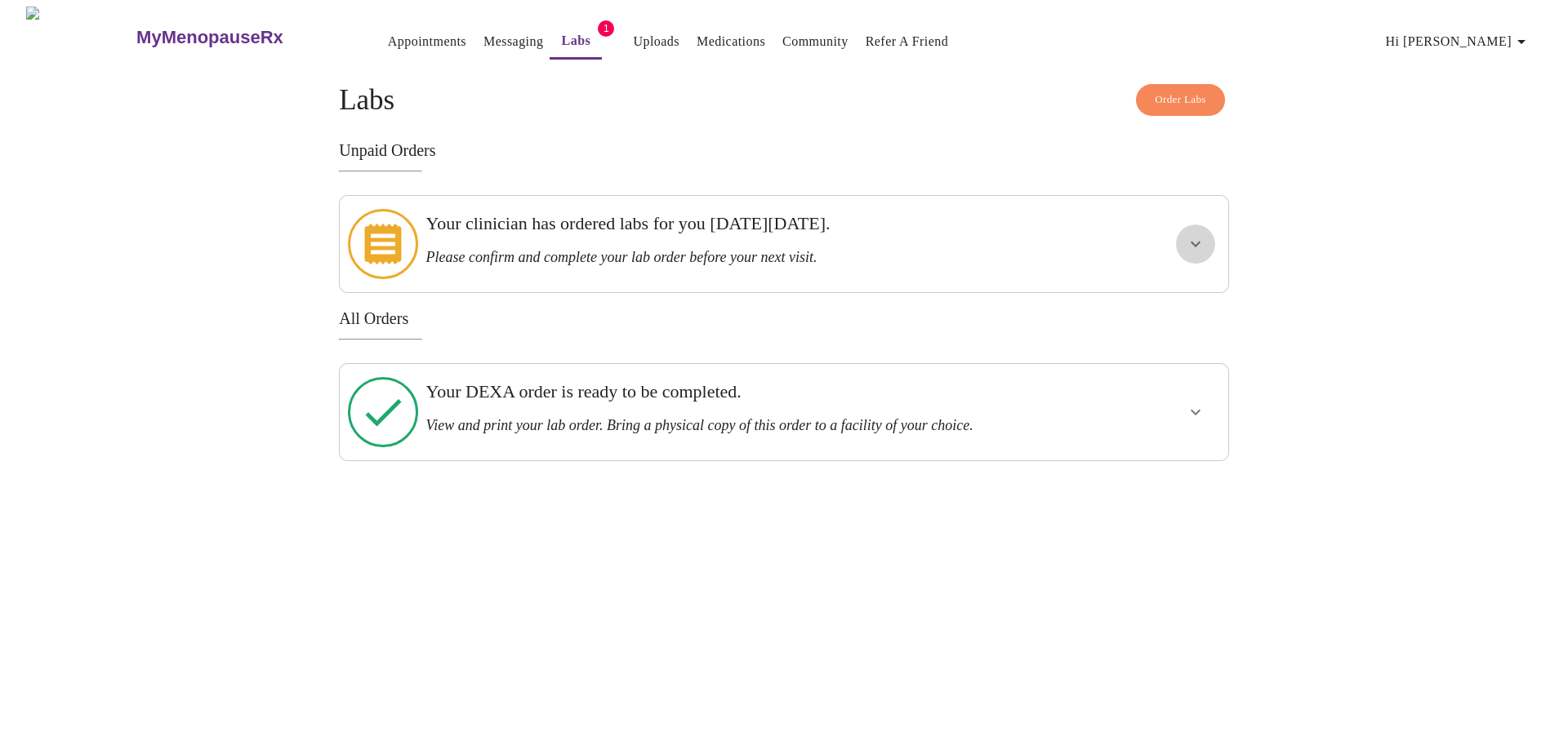
click at [1192, 234] on icon "show more" at bounding box center [1195, 243] width 19 height 19
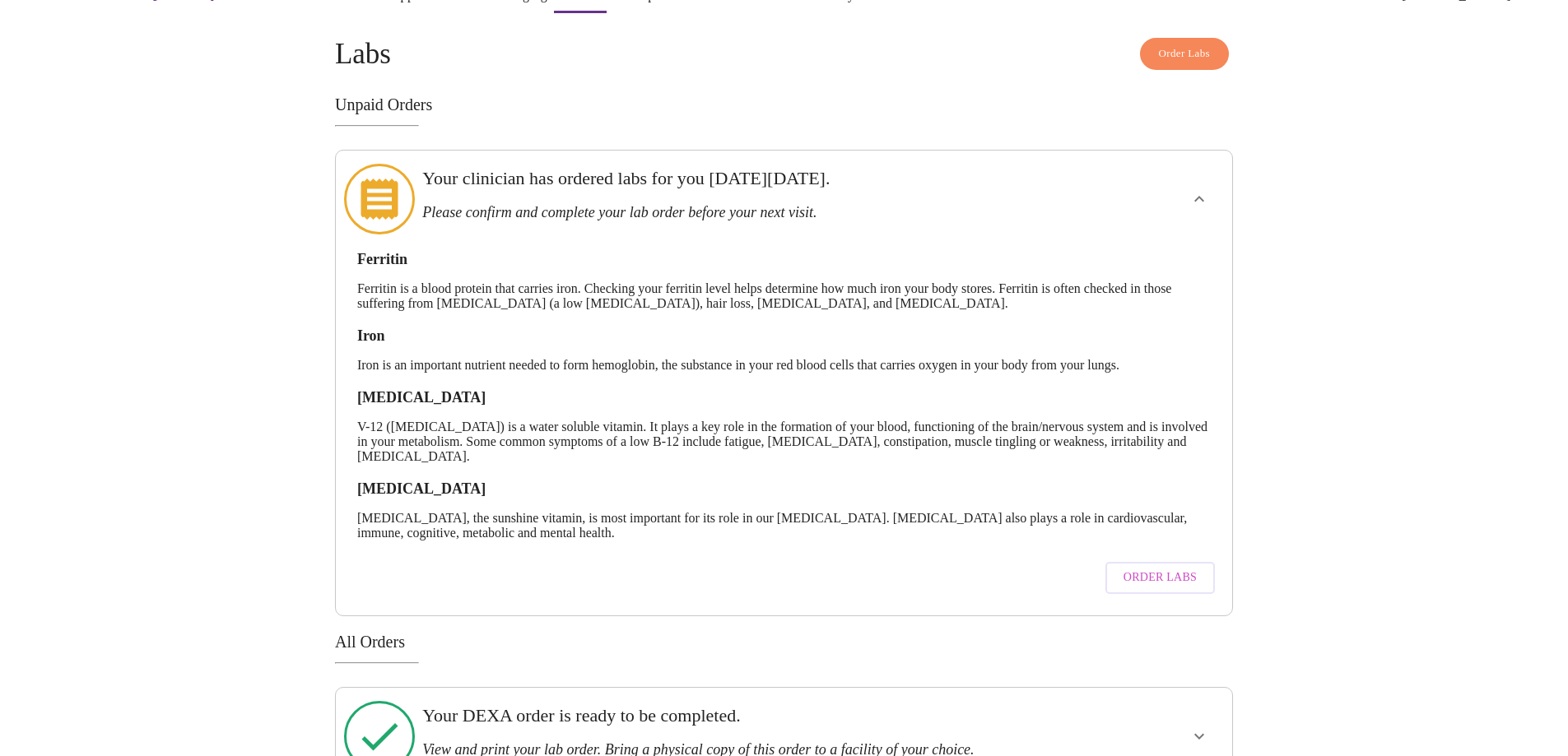
scroll to position [83, 0]
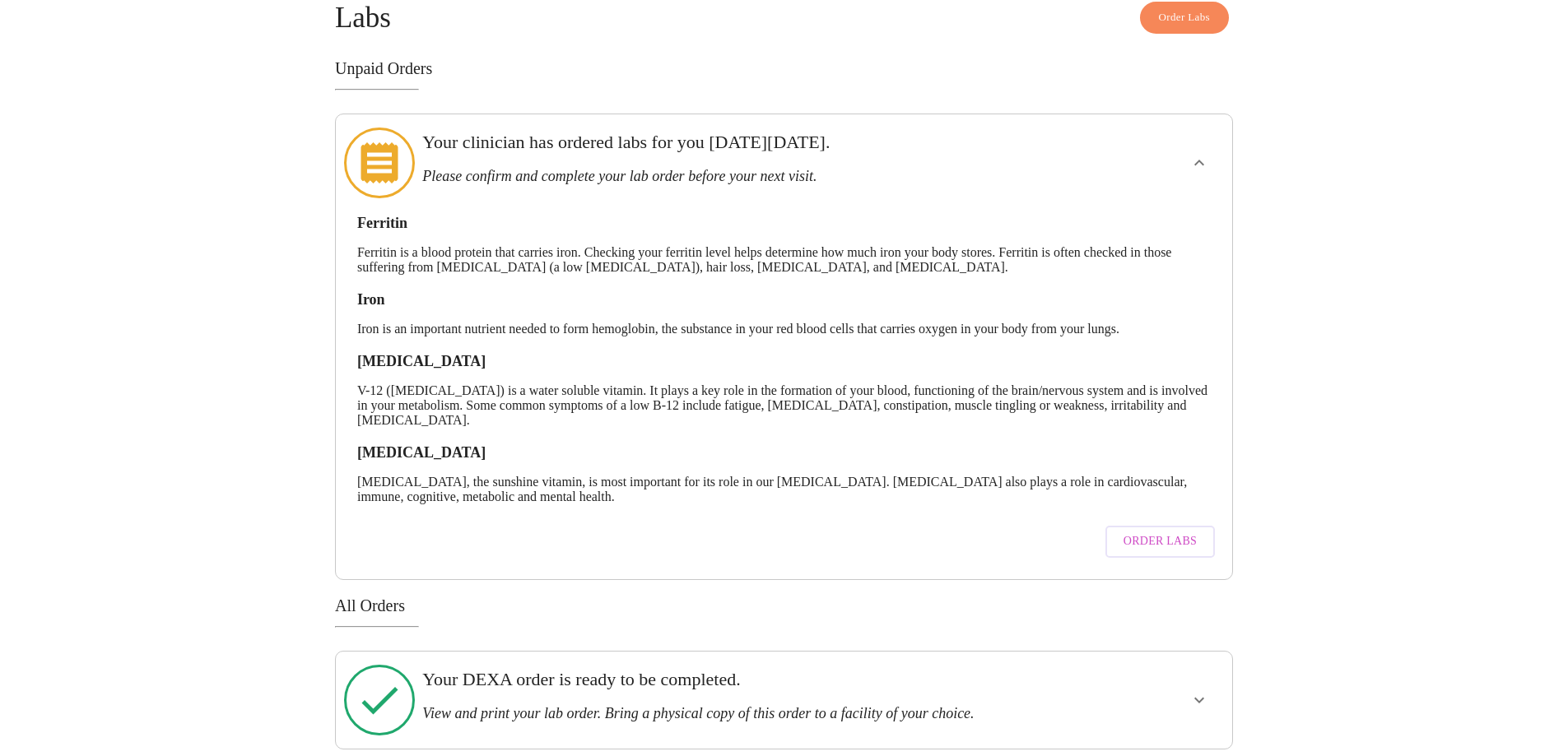
click at [371, 156] on icon at bounding box center [379, 163] width 37 height 41
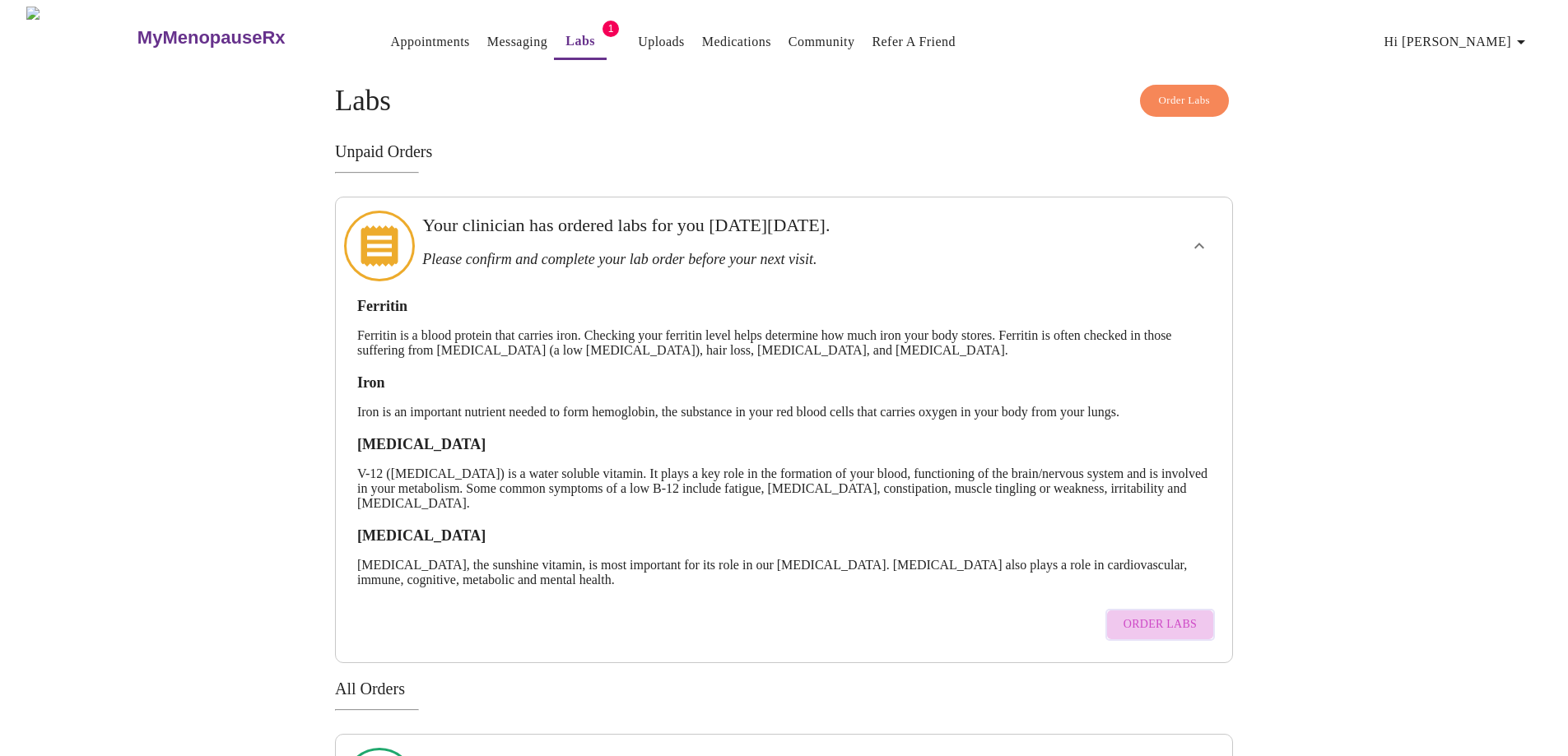
click at [1172, 615] on span "Order Labs" at bounding box center [1160, 625] width 73 height 21
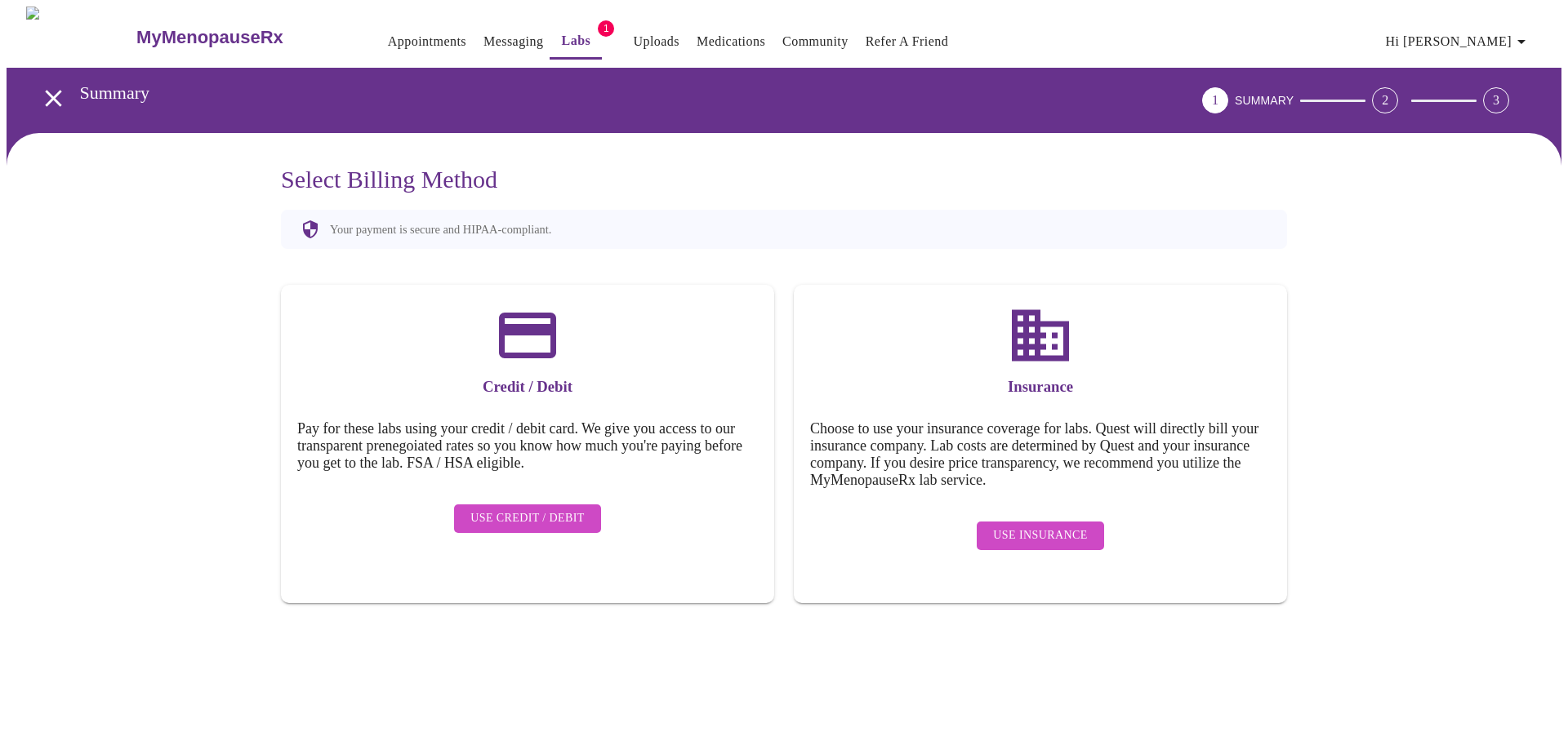
click at [562, 38] on link "Labs" at bounding box center [576, 41] width 30 height 23
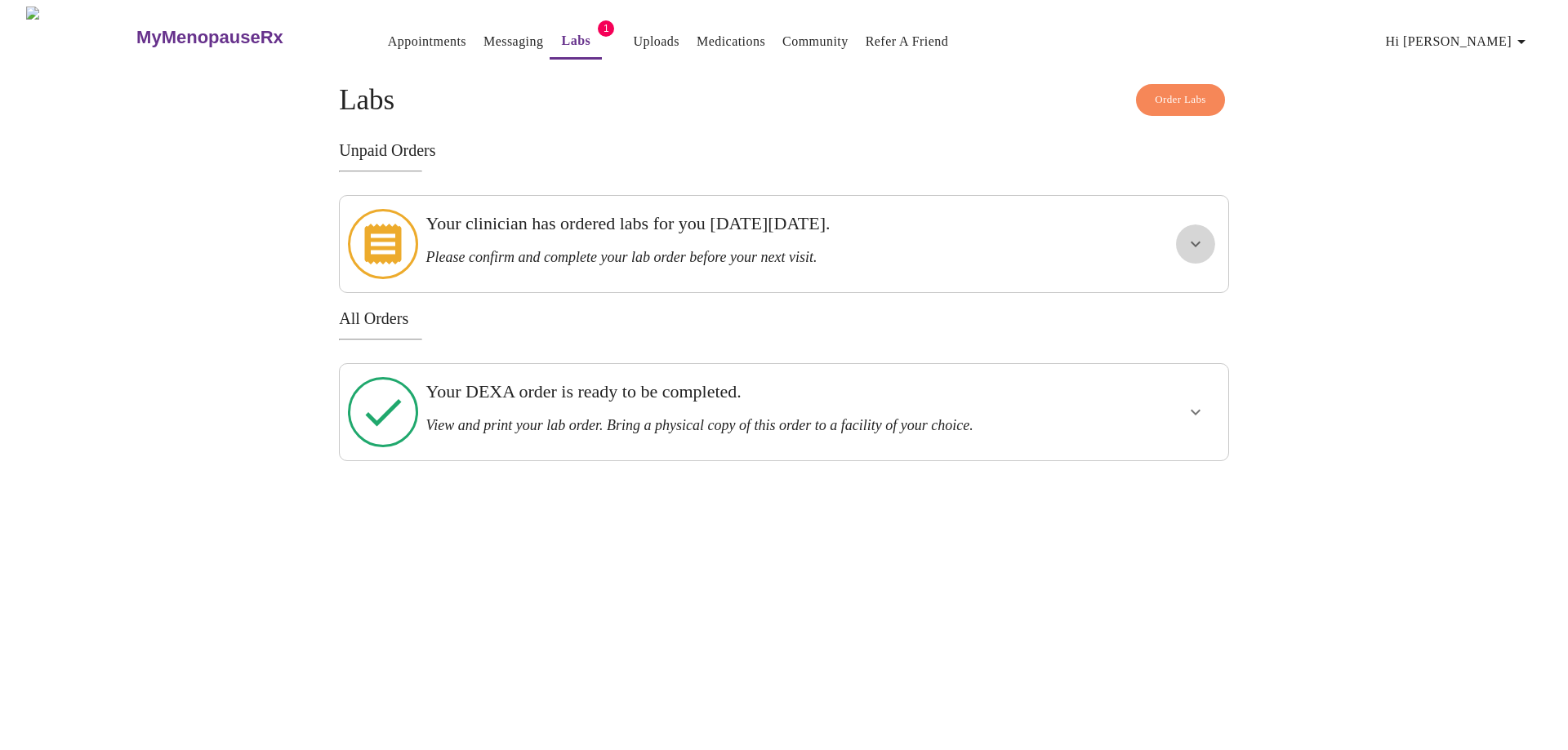
click at [1193, 238] on icon "show more" at bounding box center [1195, 243] width 19 height 19
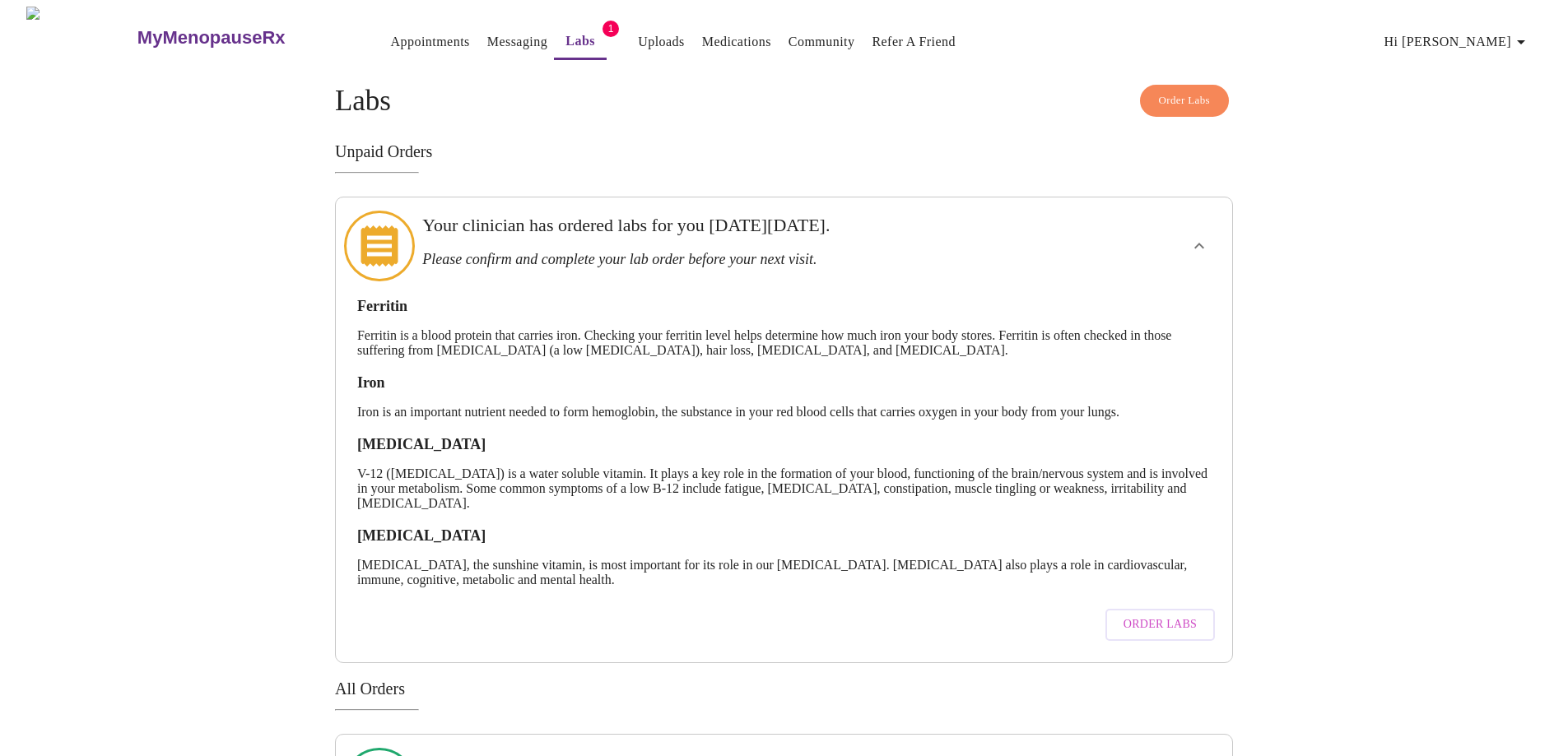
click at [385, 237] on icon at bounding box center [379, 246] width 71 height 71
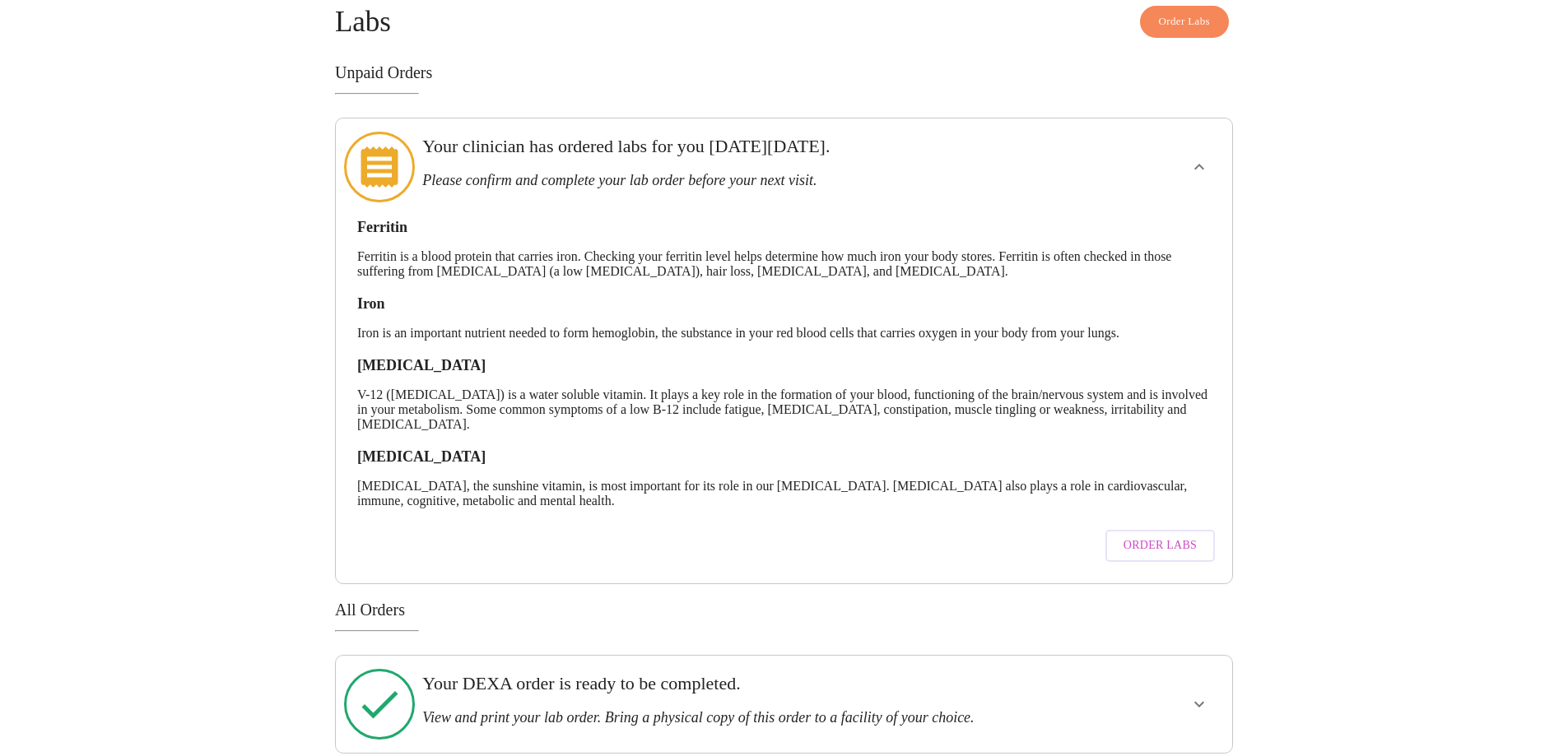
scroll to position [83, 0]
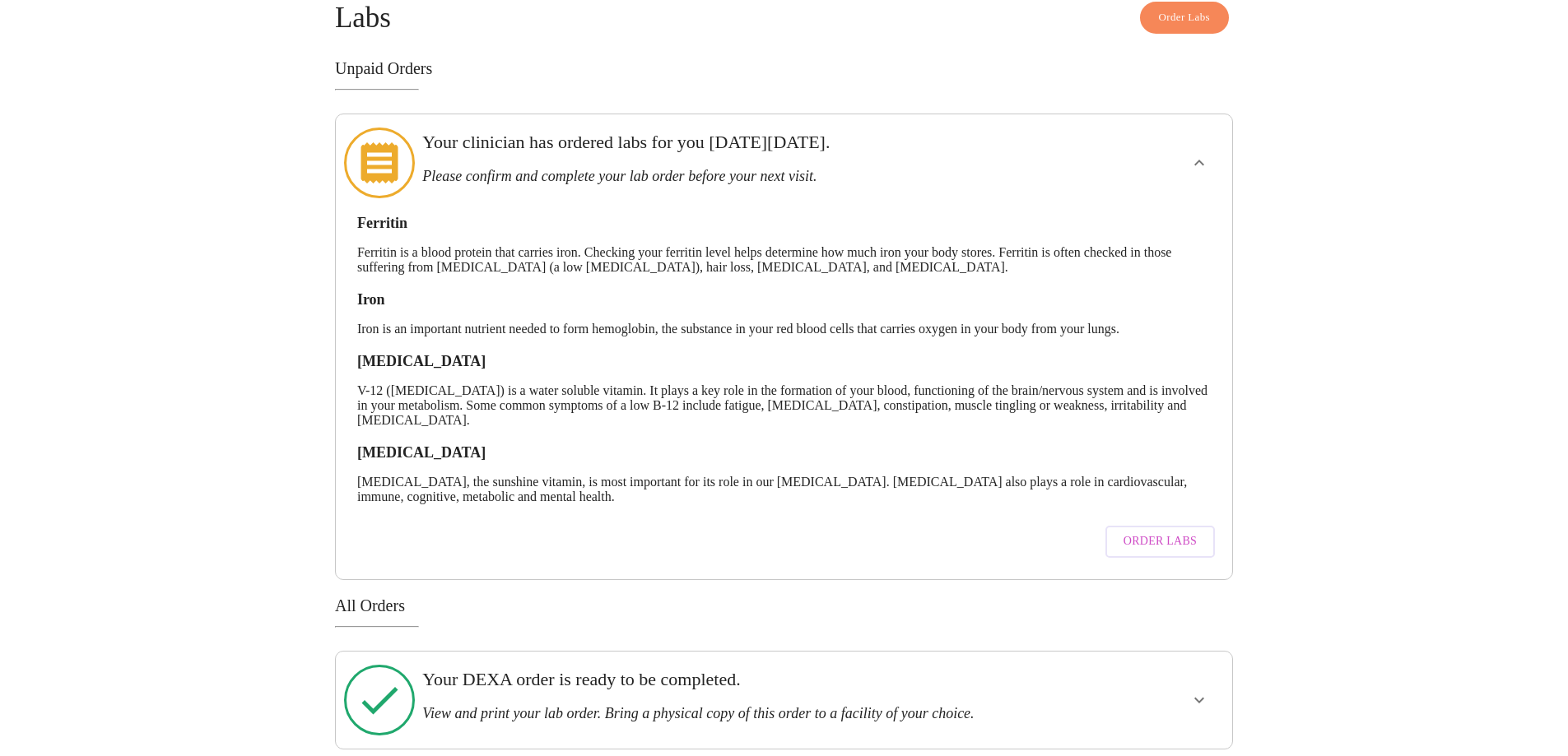
click at [1194, 690] on icon "show more" at bounding box center [1199, 700] width 20 height 20
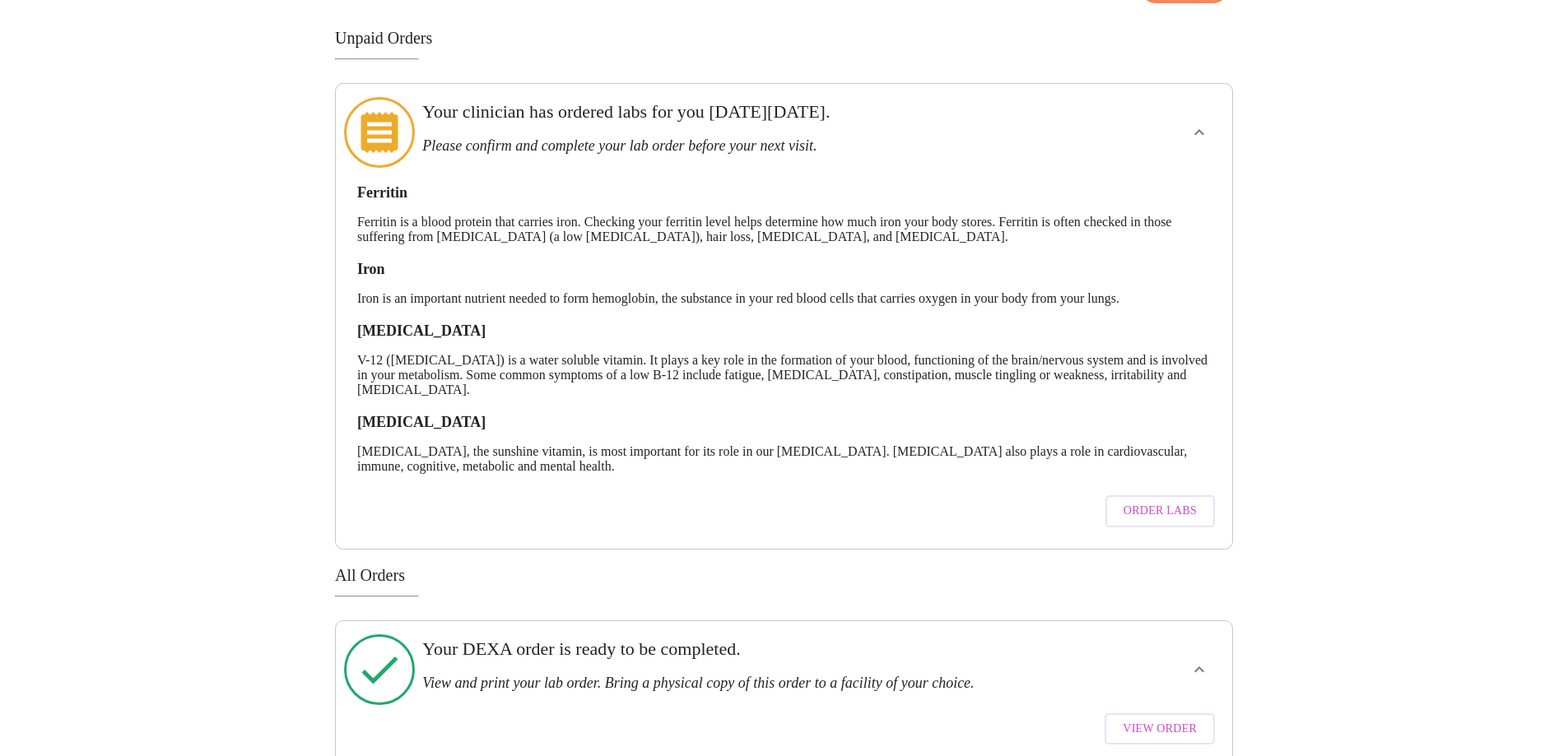
scroll to position [131, 0]
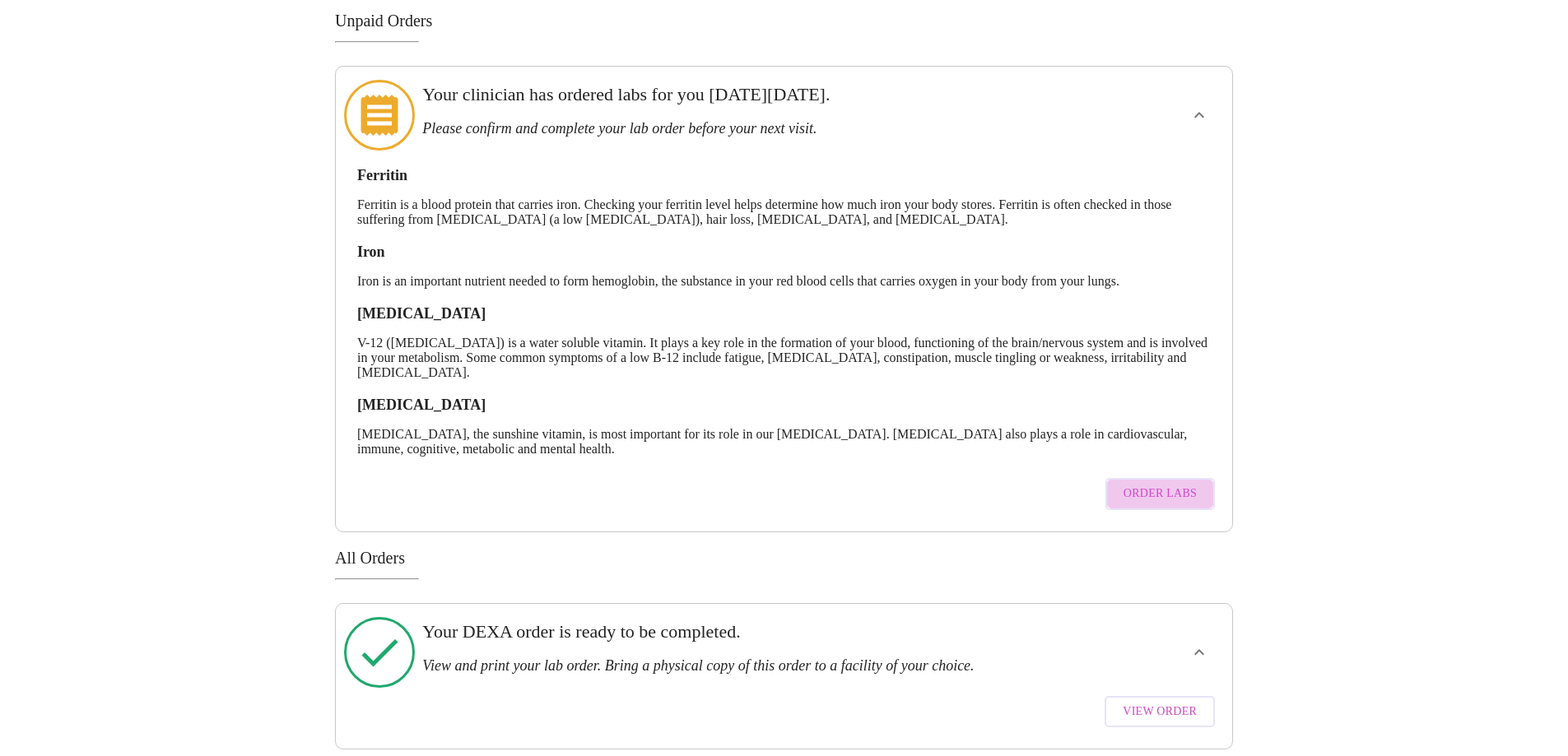
click at [1196, 483] on span "Order Labs" at bounding box center [1160, 494] width 73 height 21
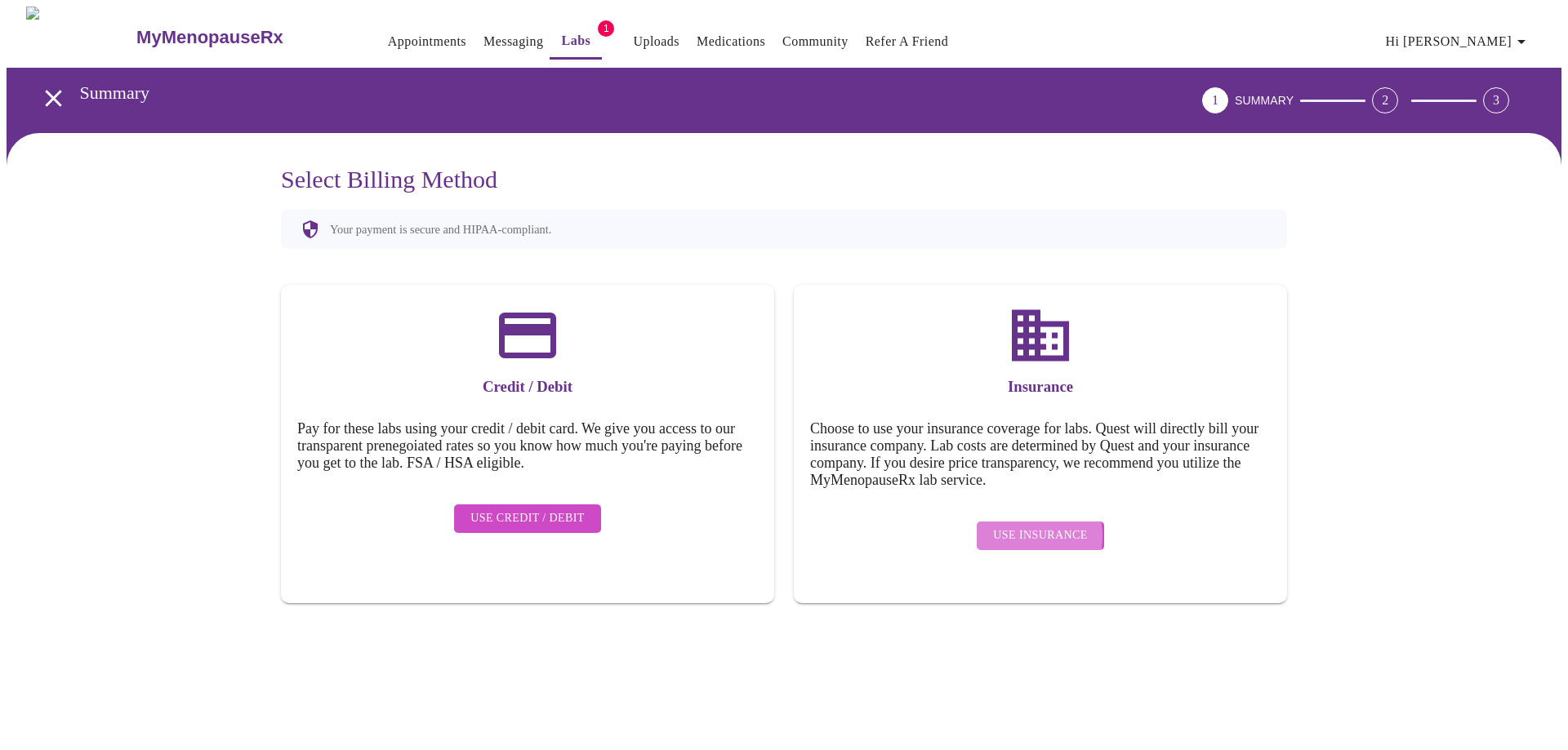
click at [1018, 525] on span "Use Insurance" at bounding box center [1039, 536] width 94 height 20
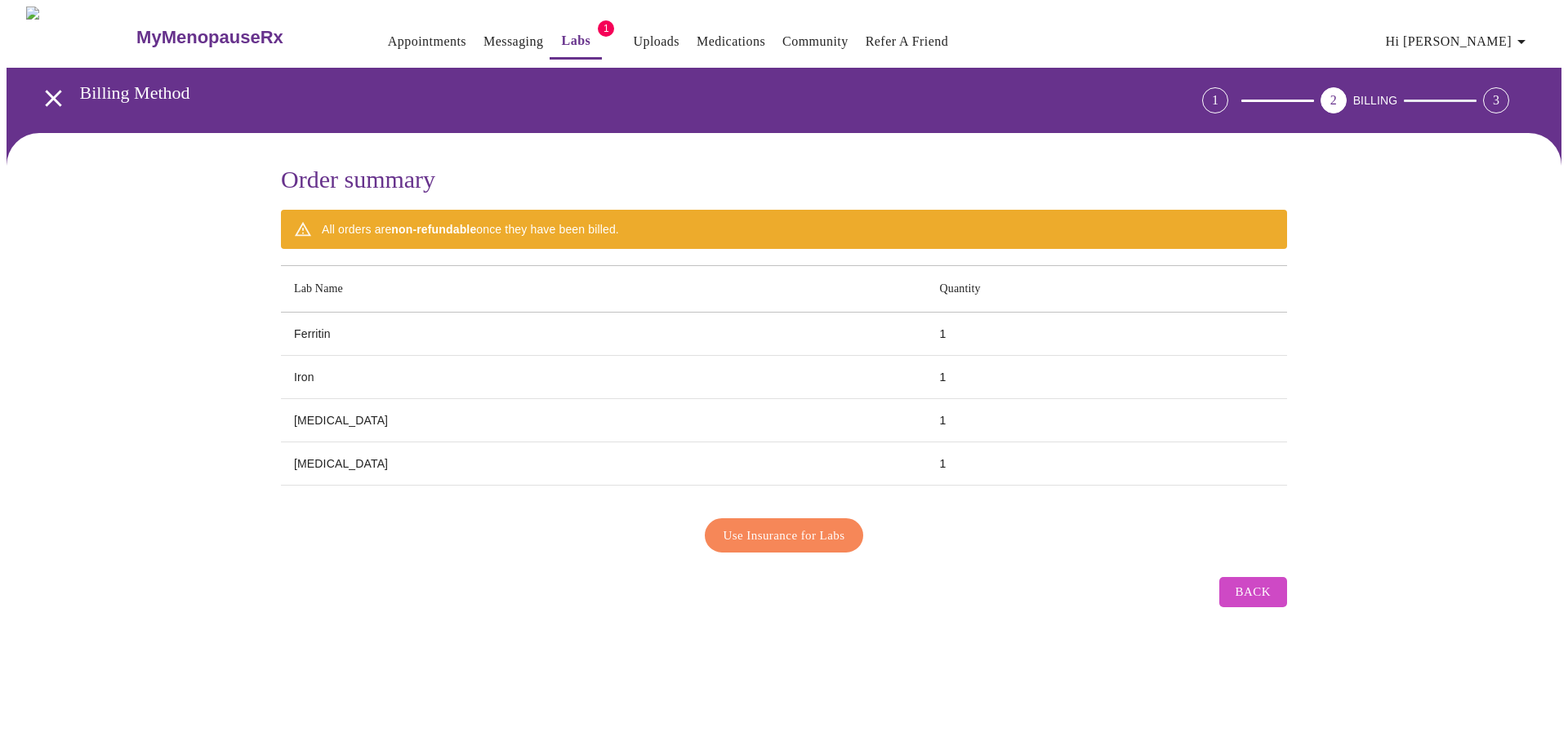
click at [791, 531] on span "Use Insurance for Labs" at bounding box center [785, 535] width 122 height 21
